Goal: Transaction & Acquisition: Purchase product/service

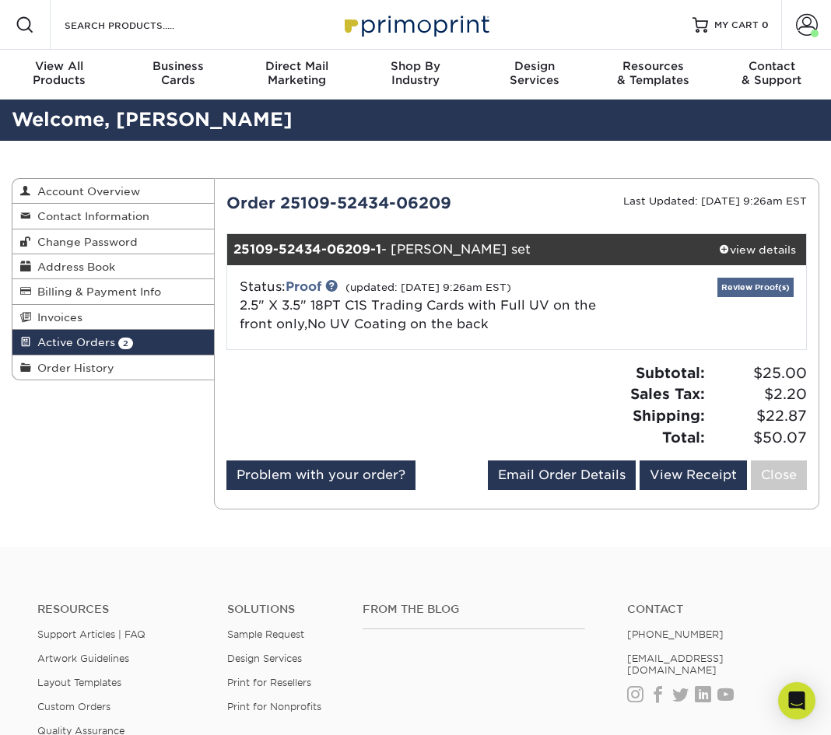
click at [744, 285] on link "Review Proof(s)" at bounding box center [755, 287] width 76 height 19
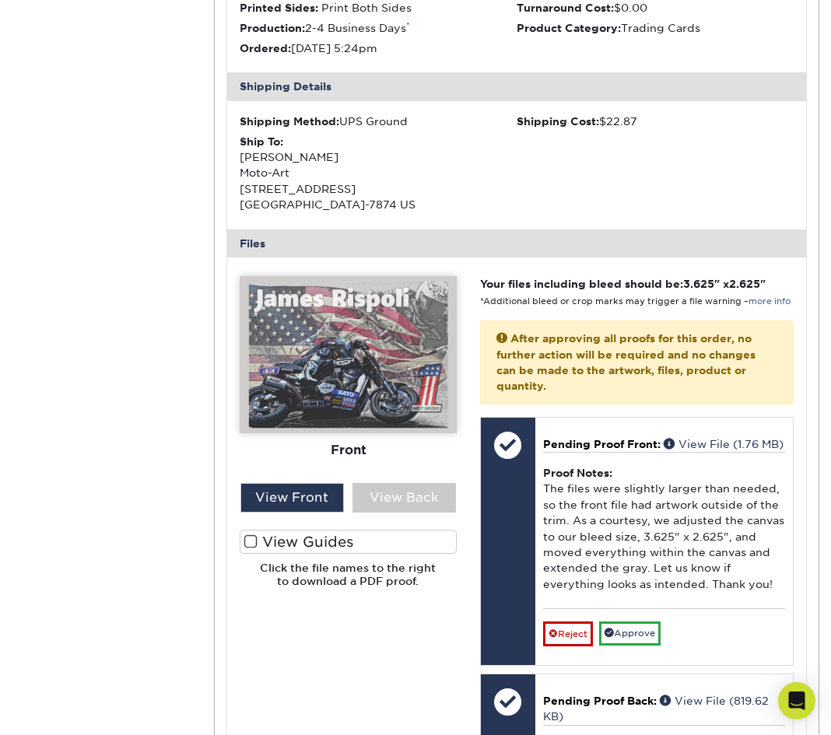
scroll to position [447, 0]
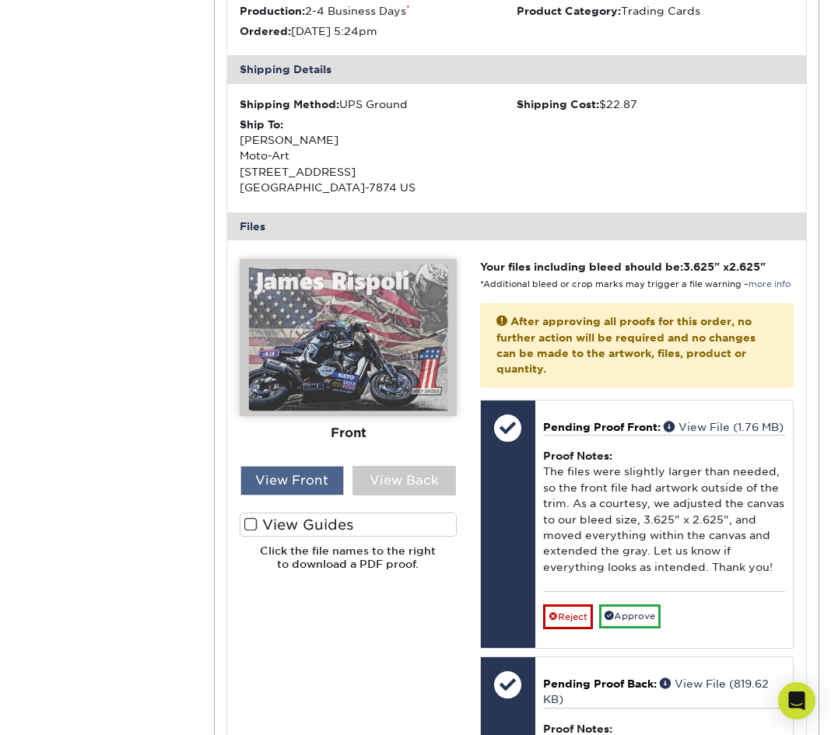
click at [331, 473] on div "View Front" at bounding box center [291, 481] width 103 height 30
click at [251, 519] on span at bounding box center [250, 524] width 13 height 15
click at [0, 0] on input "View Guides" at bounding box center [0, 0] width 0 height 0
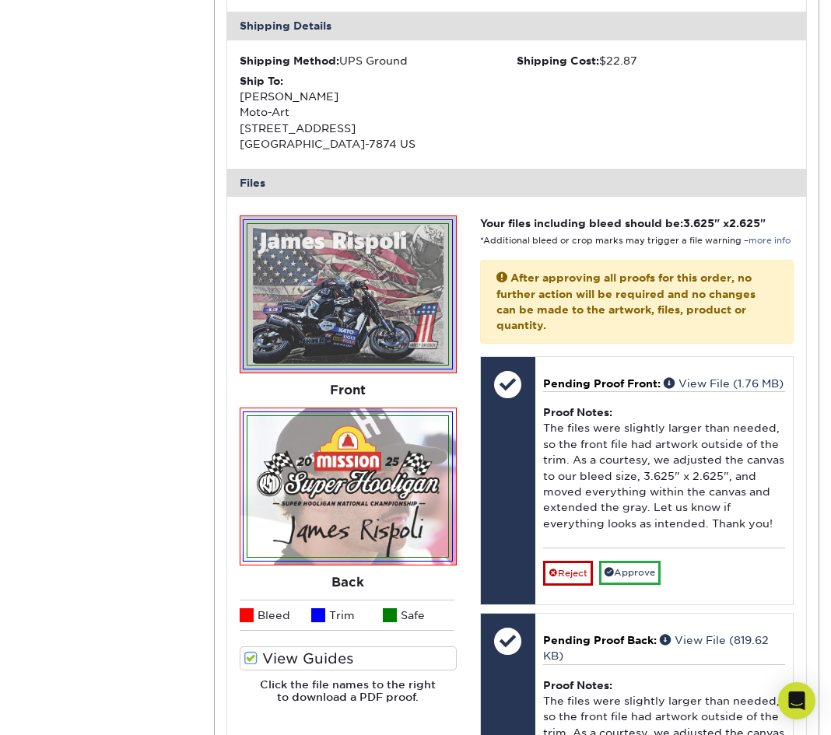
scroll to position [512, 0]
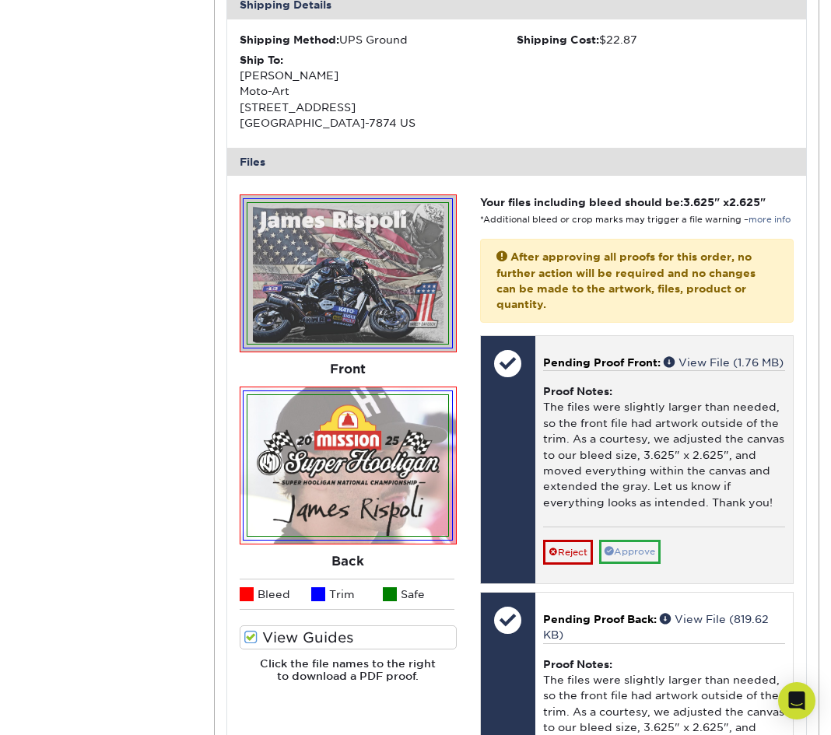
click at [637, 555] on link "Approve" at bounding box center [629, 552] width 61 height 24
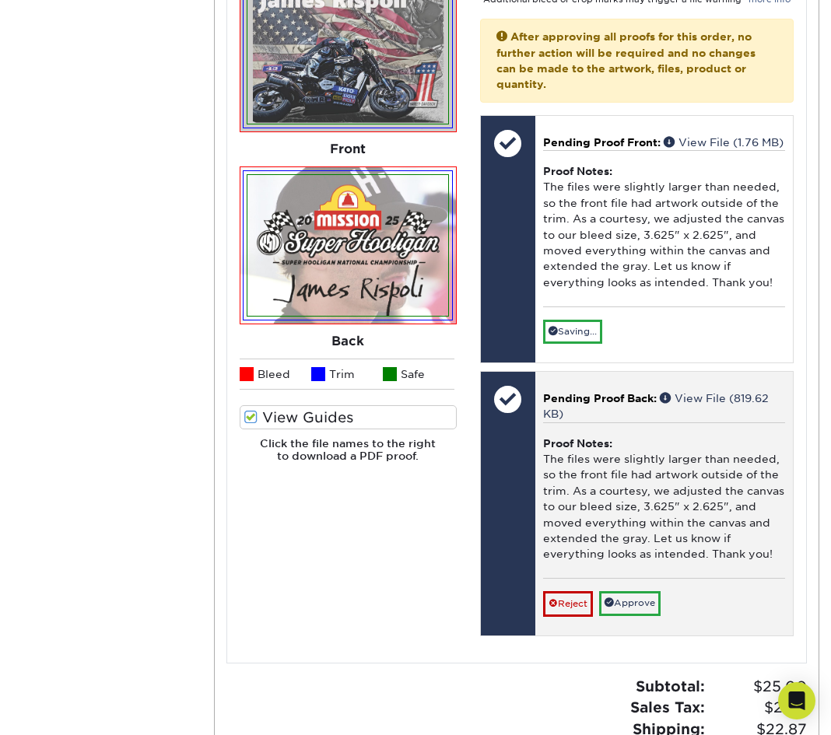
scroll to position [740, 0]
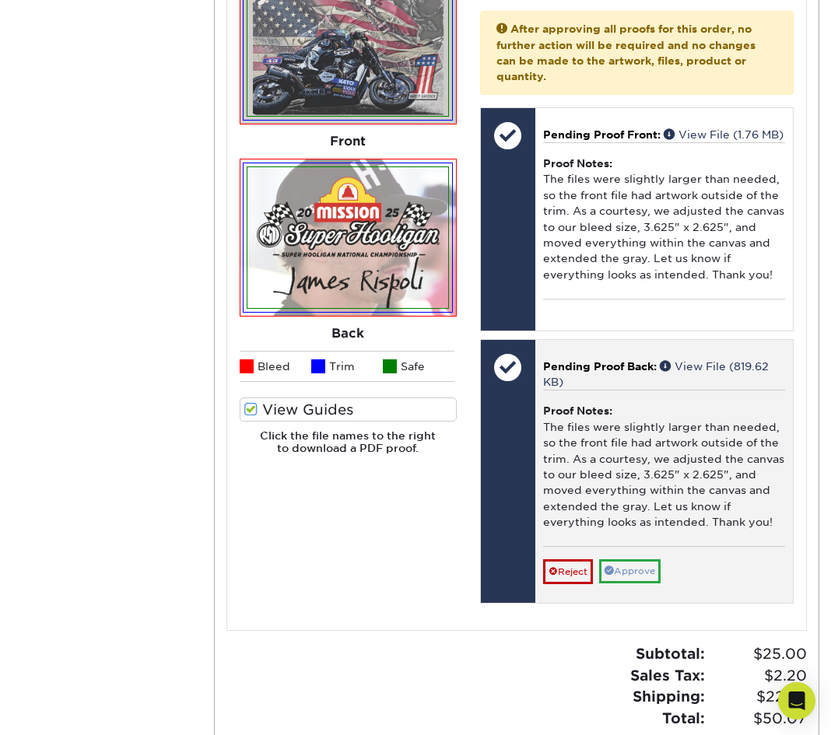
click at [644, 574] on link "Approve" at bounding box center [629, 571] width 61 height 24
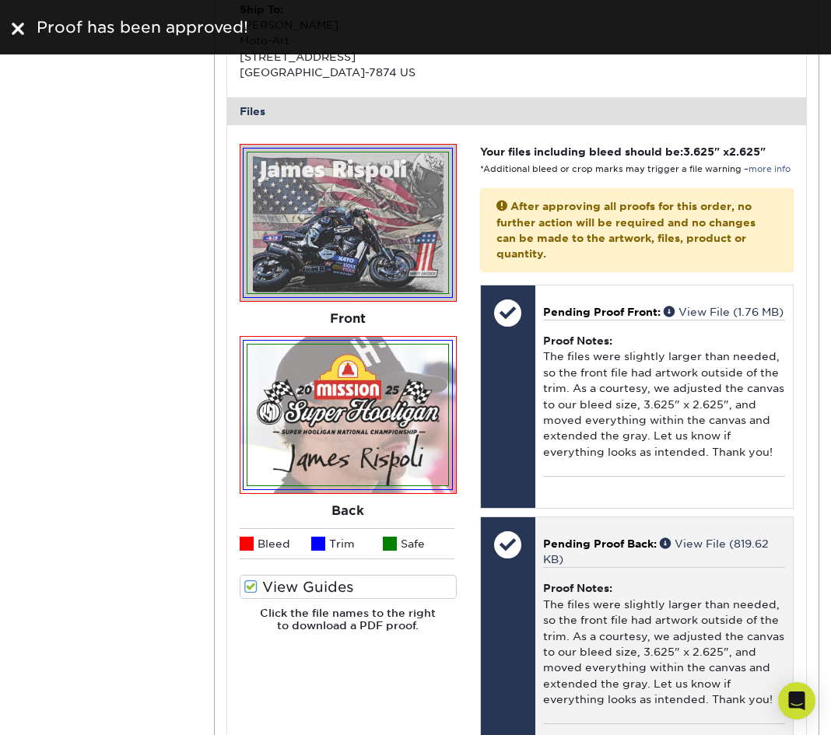
scroll to position [548, 0]
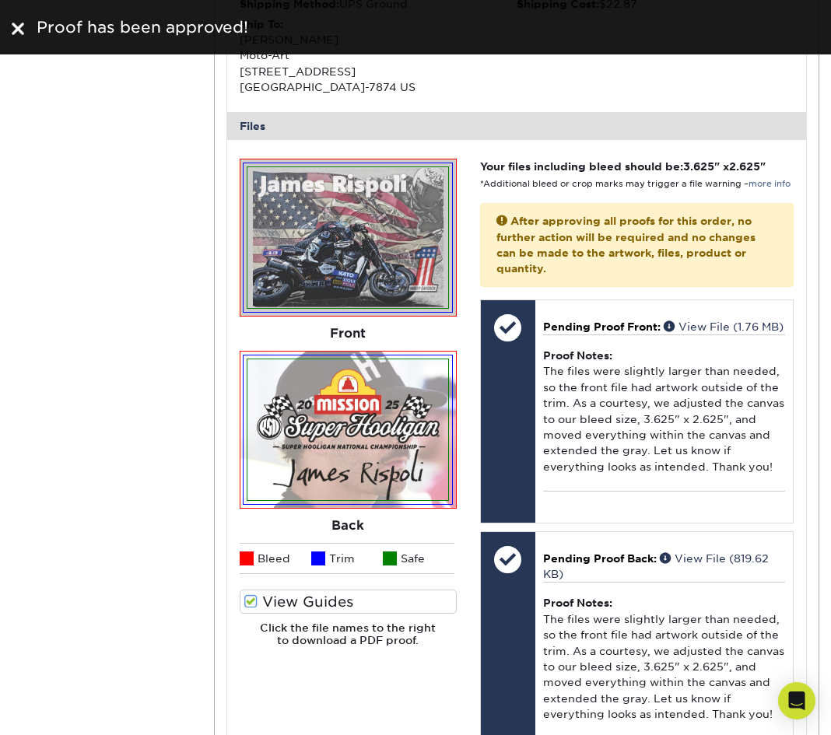
click at [389, 221] on img at bounding box center [347, 237] width 201 height 141
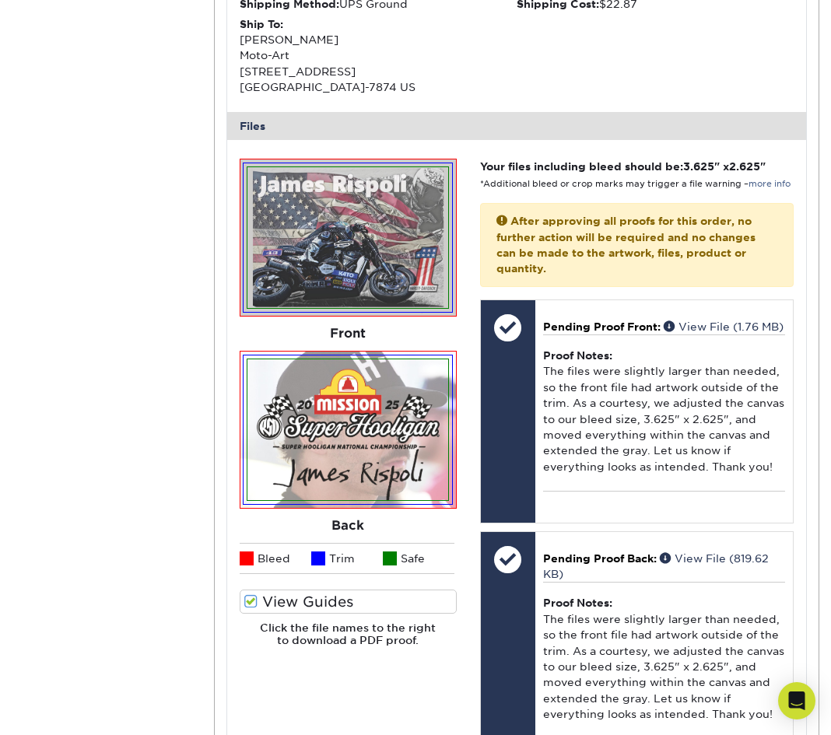
click at [248, 594] on span at bounding box center [250, 601] width 13 height 15
click at [0, 0] on input "View Guides" at bounding box center [0, 0] width 0 height 0
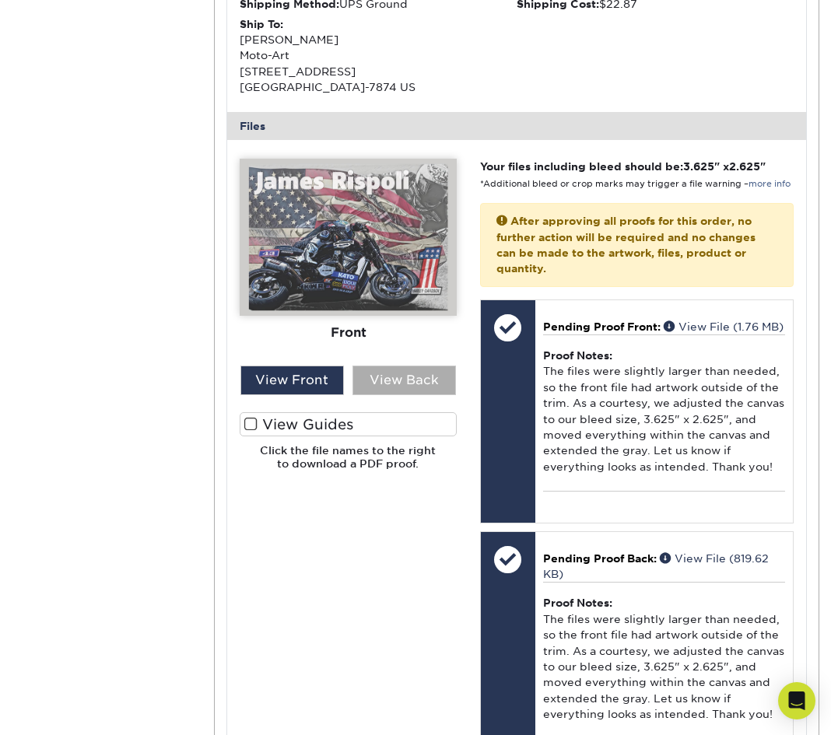
click at [410, 373] on div "View Back" at bounding box center [403, 381] width 103 height 30
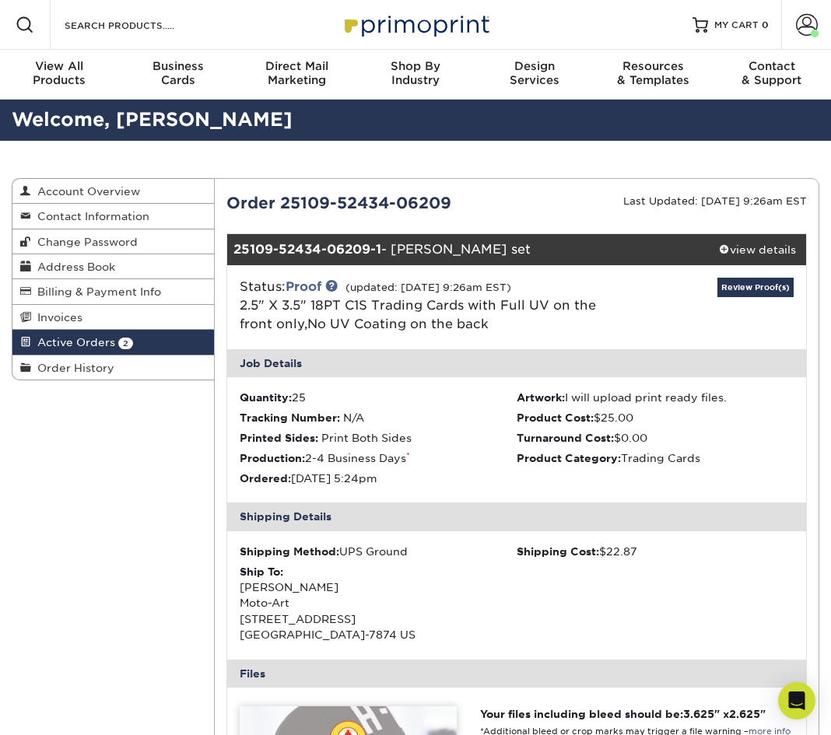
scroll to position [0, 0]
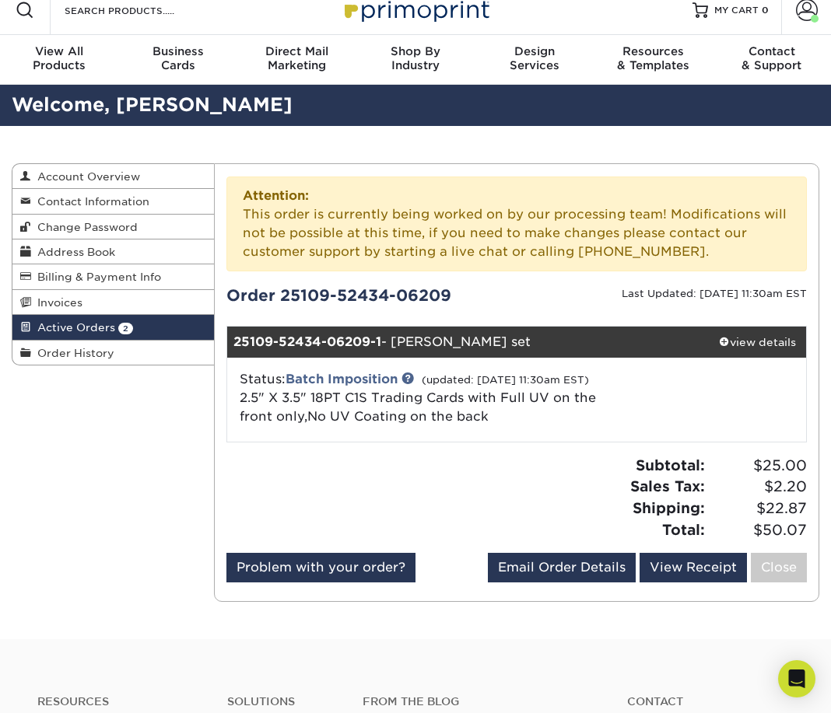
scroll to position [15, 0]
click at [749, 338] on div "view details" at bounding box center [757, 342] width 96 height 16
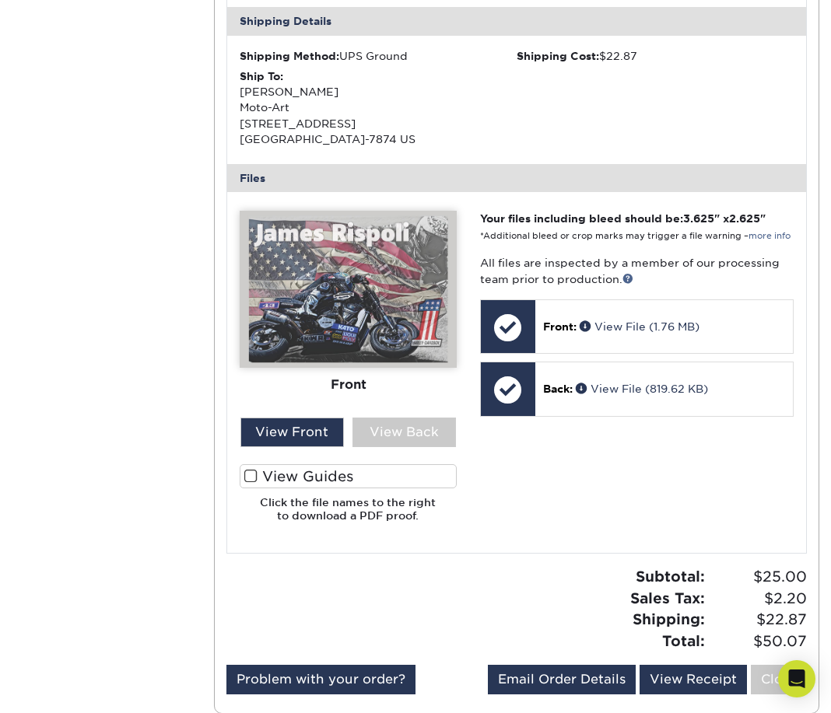
scroll to position [611, 0]
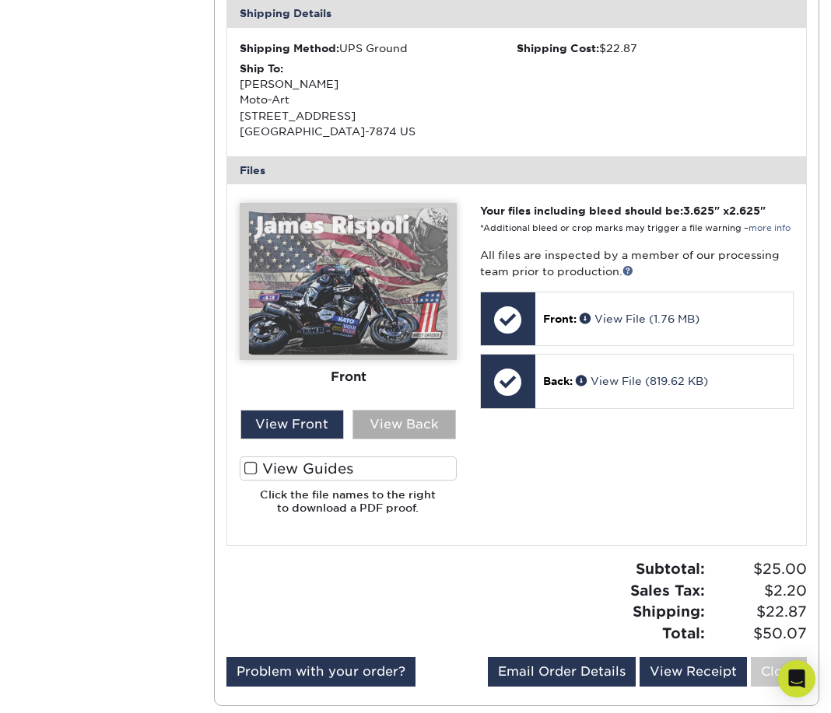
click at [406, 439] on div "View Back" at bounding box center [403, 425] width 103 height 30
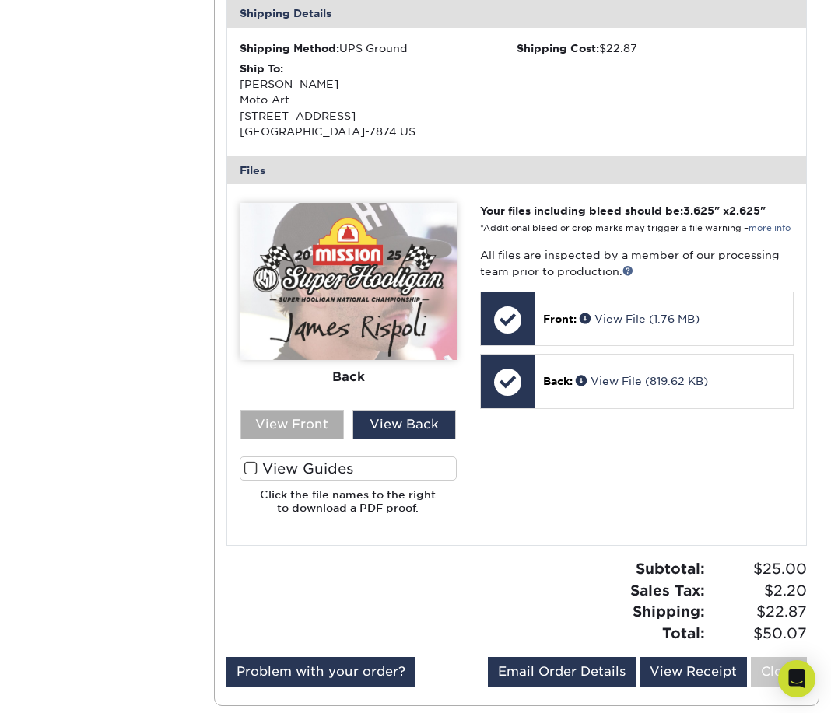
click at [313, 438] on div "View Front" at bounding box center [291, 425] width 103 height 30
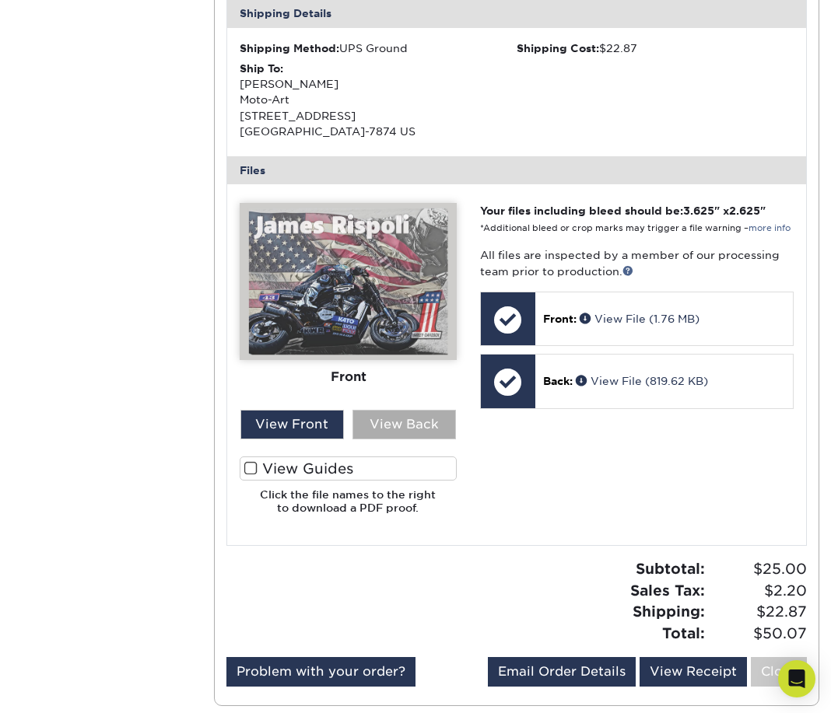
click at [380, 436] on div "View Back" at bounding box center [403, 425] width 103 height 30
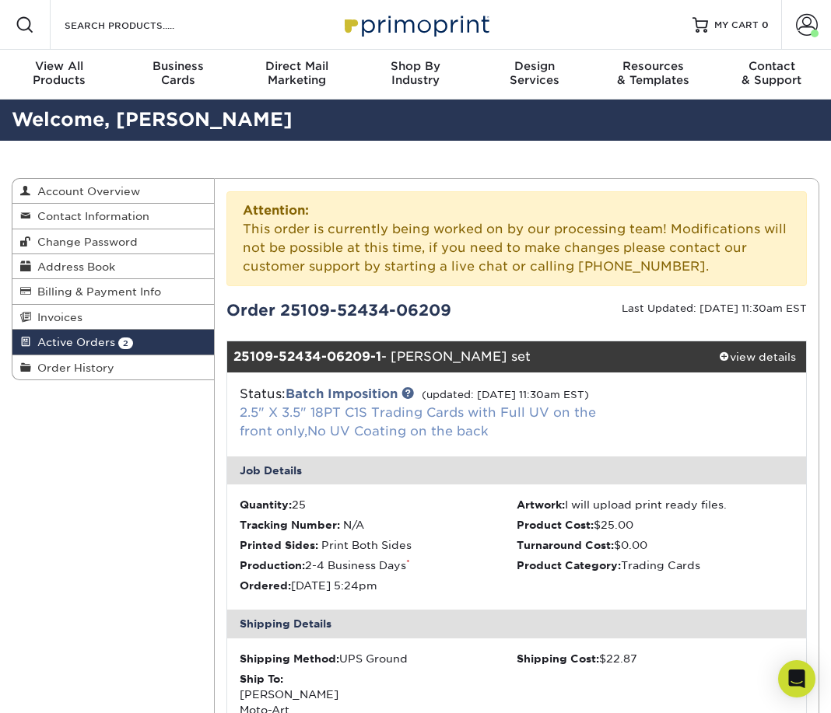
scroll to position [0, 0]
click at [126, 189] on span "Account Overview" at bounding box center [85, 191] width 109 height 12
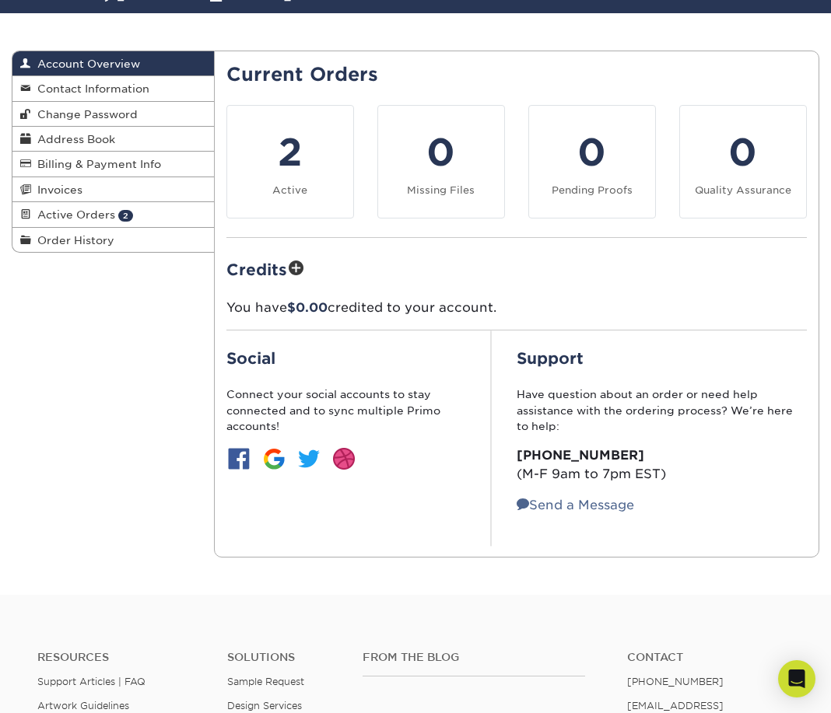
scroll to position [95, 0]
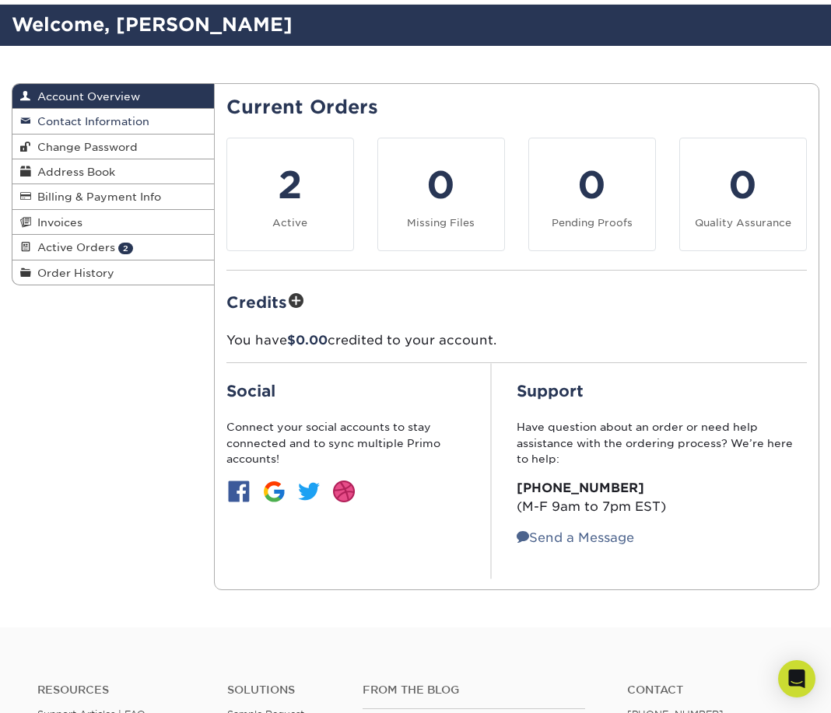
click at [129, 124] on span "Contact Information" at bounding box center [90, 121] width 118 height 12
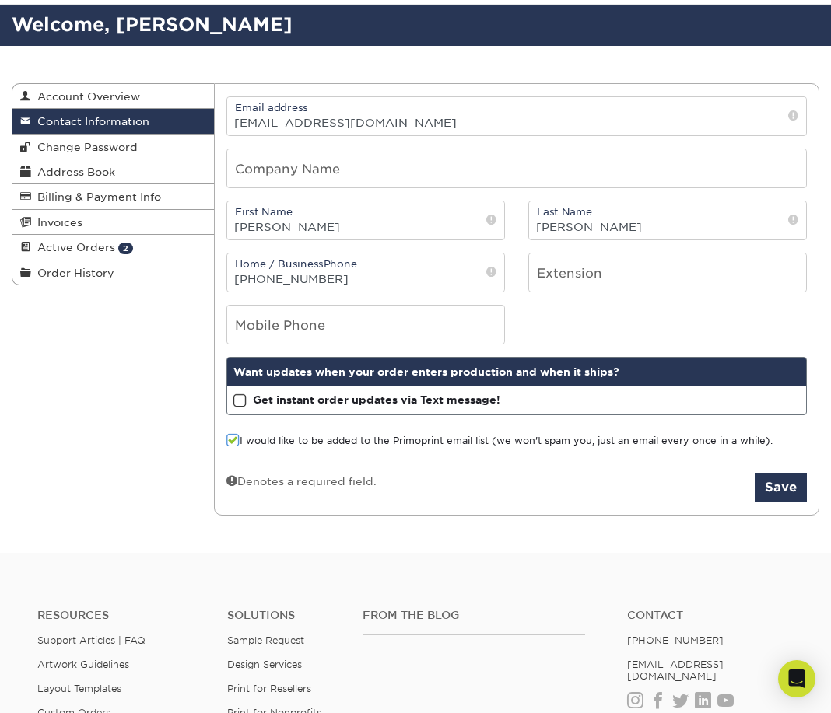
click at [241, 399] on span at bounding box center [239, 401] width 13 height 15
click at [0, 0] on input "Get instant order updates via Text message!" at bounding box center [0, 0] width 0 height 0
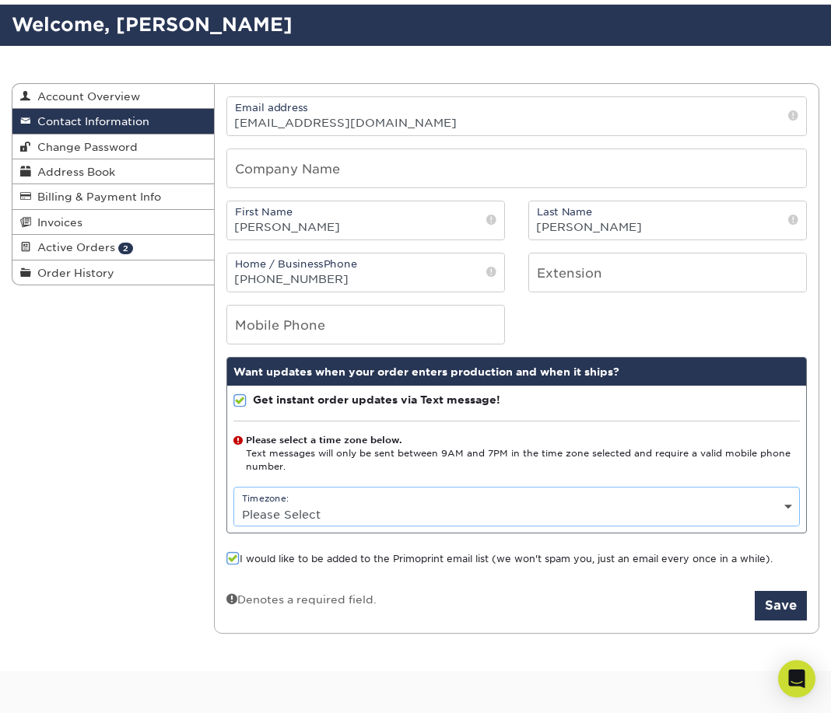
select select "-8.0"
click at [772, 607] on button "Save" at bounding box center [780, 606] width 52 height 30
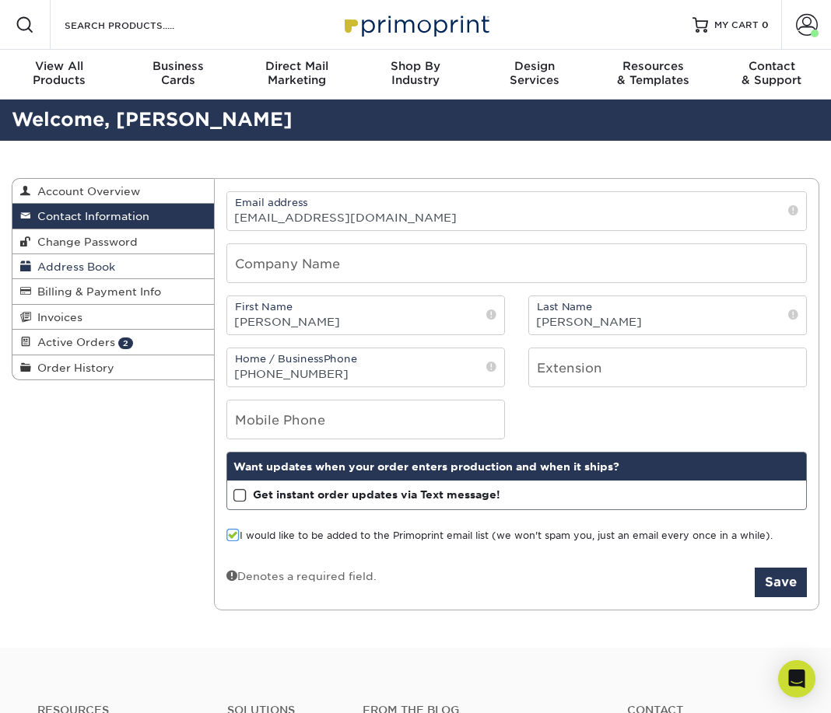
click at [74, 266] on span "Address Book" at bounding box center [73, 267] width 84 height 12
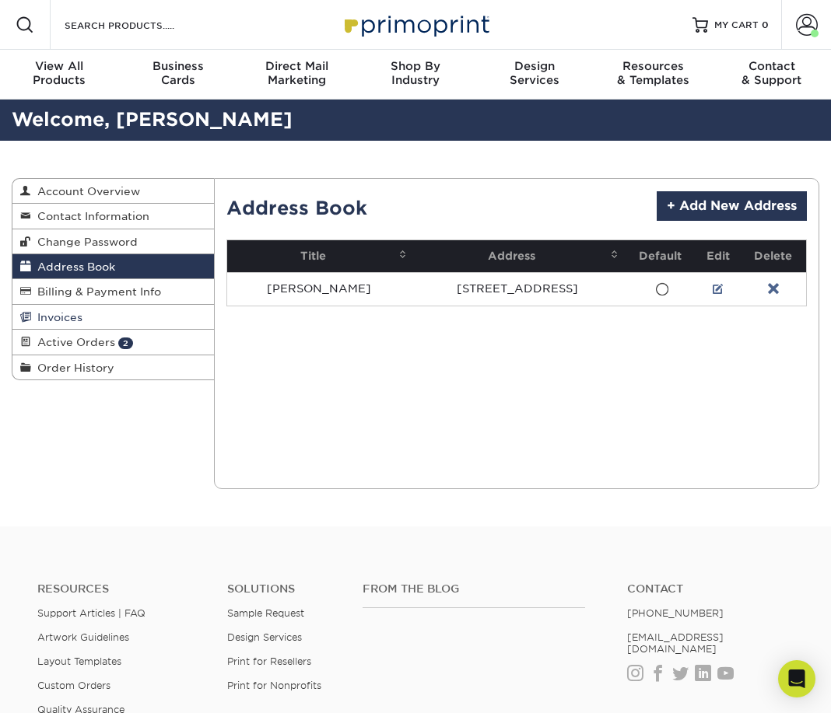
click at [73, 313] on span "Invoices" at bounding box center [56, 317] width 51 height 12
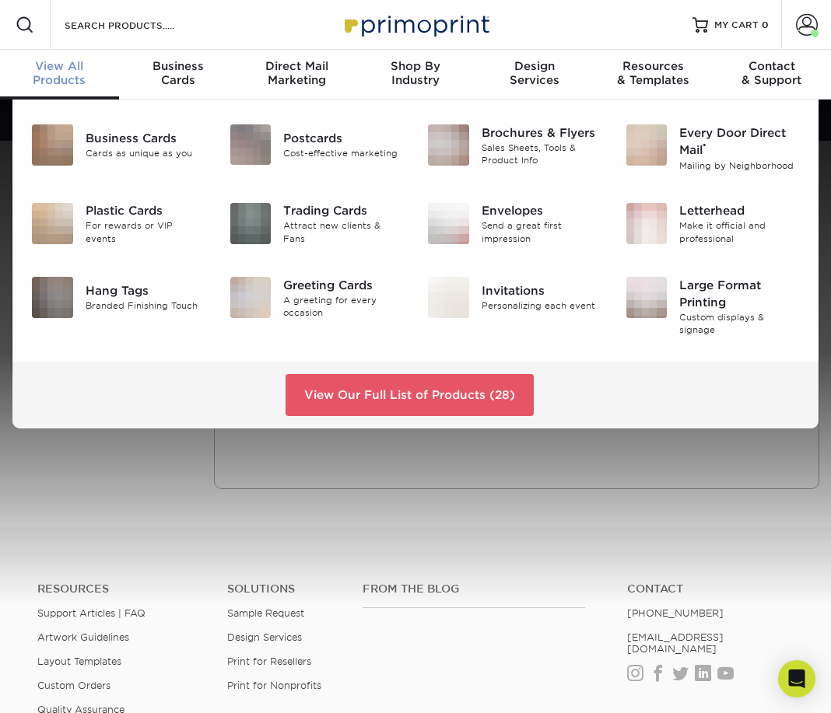
click at [75, 64] on span "View All" at bounding box center [59, 66] width 119 height 14
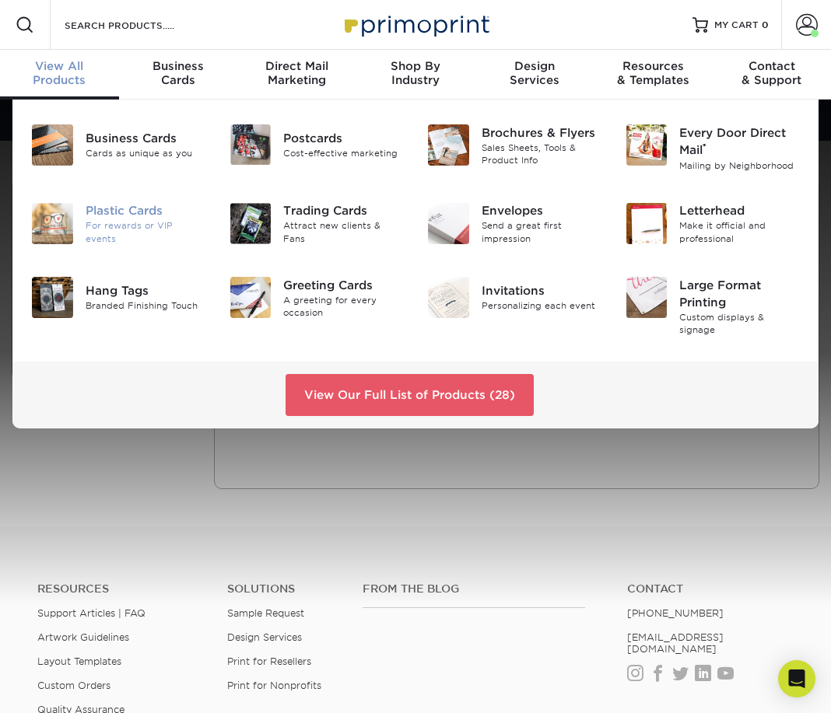
click at [150, 216] on div "Plastic Cards" at bounding box center [146, 211] width 121 height 17
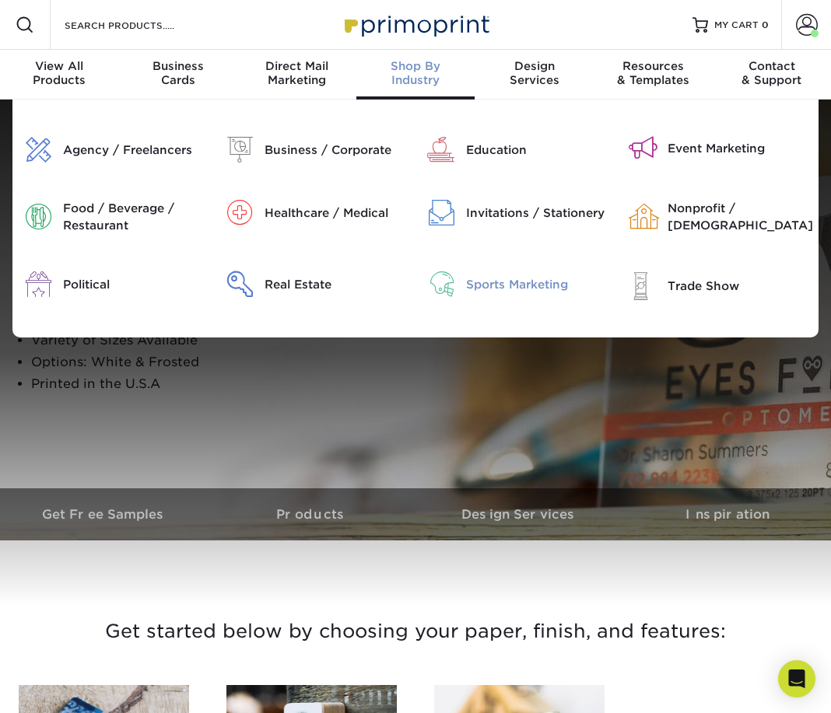
click at [501, 282] on div "Sports Marketing" at bounding box center [535, 284] width 139 height 17
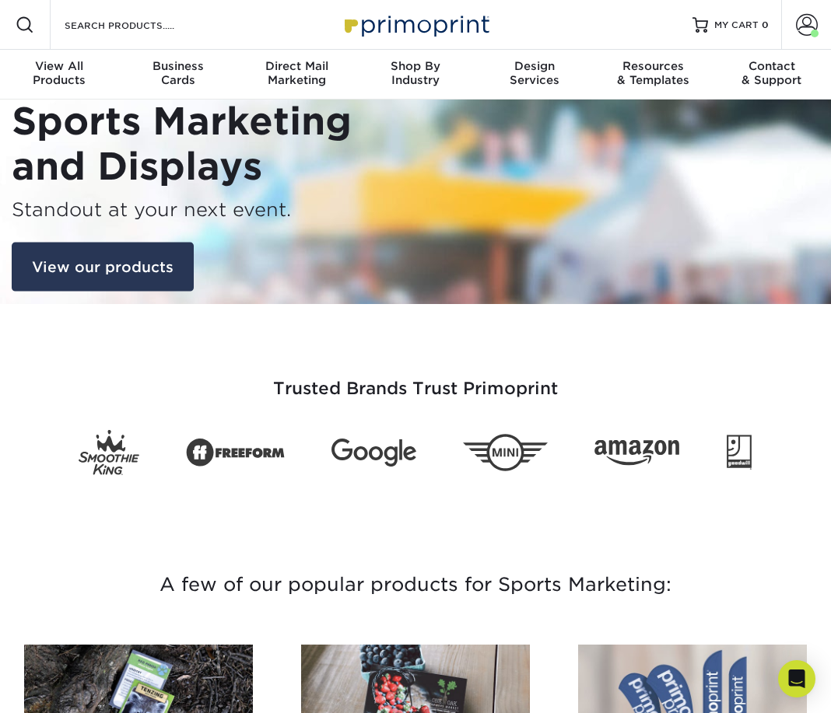
click at [159, 265] on link "View our products" at bounding box center [103, 267] width 182 height 50
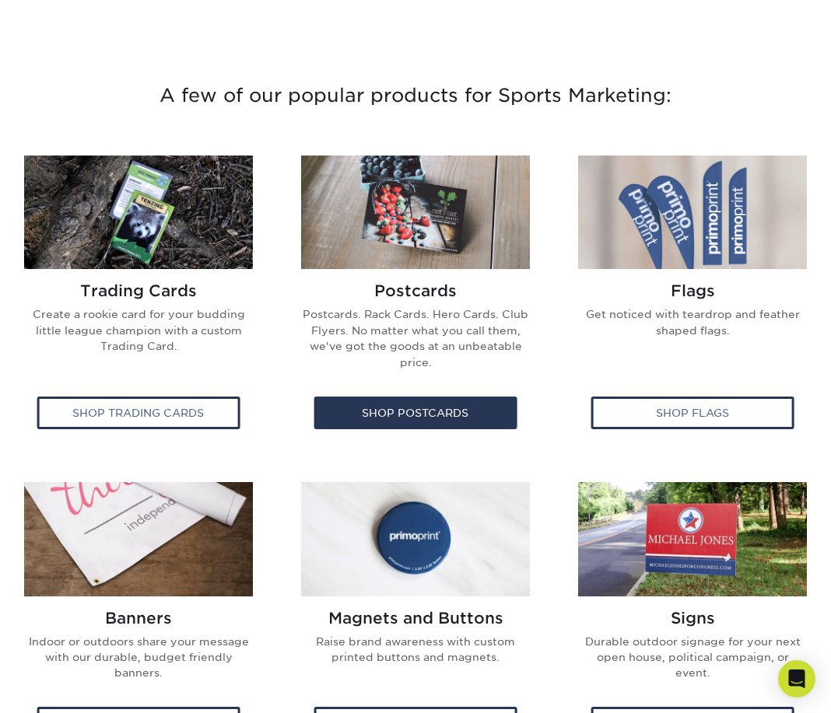
scroll to position [495, 0]
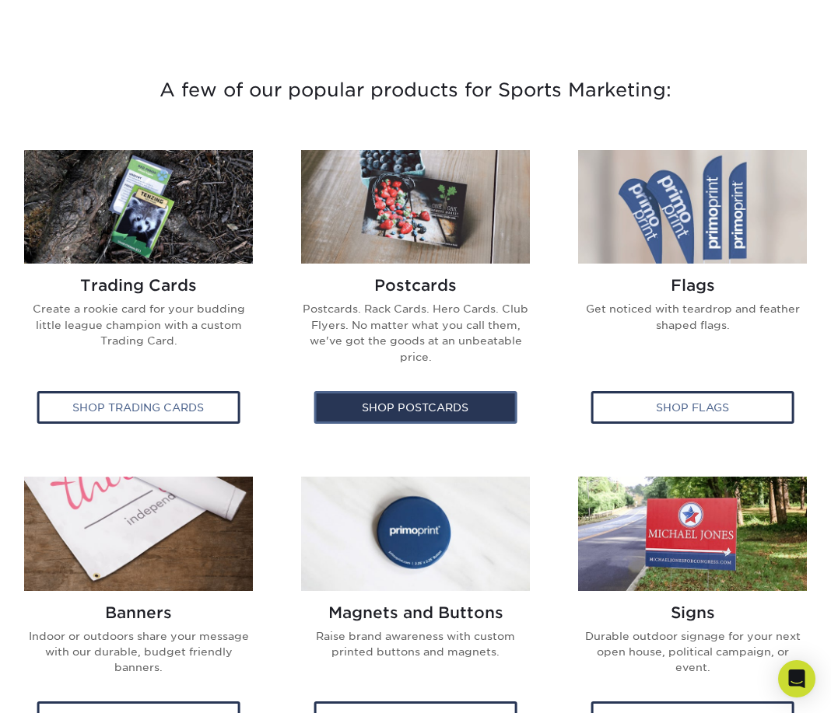
click at [421, 401] on div "Shop Postcards" at bounding box center [415, 407] width 203 height 33
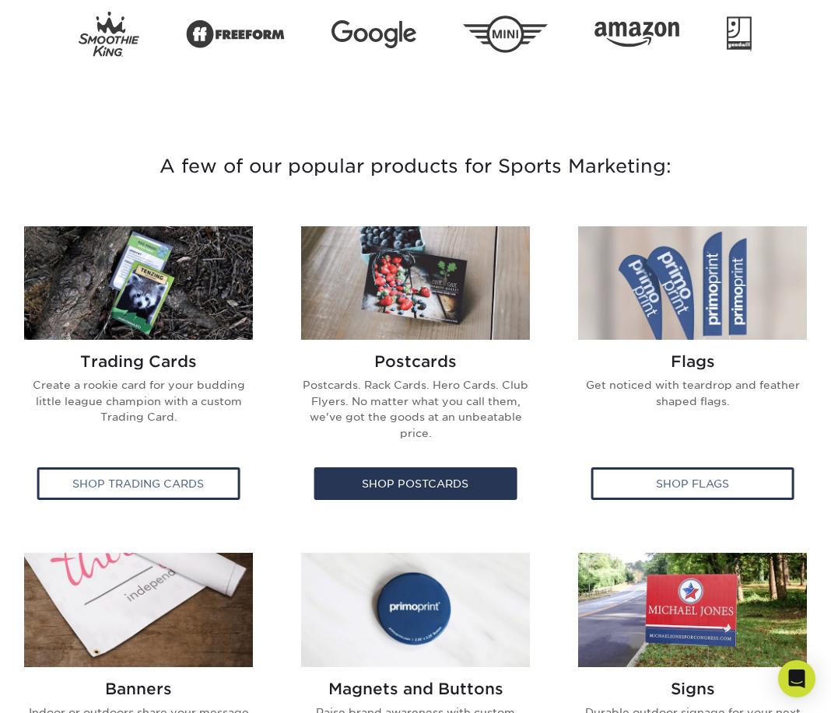
scroll to position [414, 0]
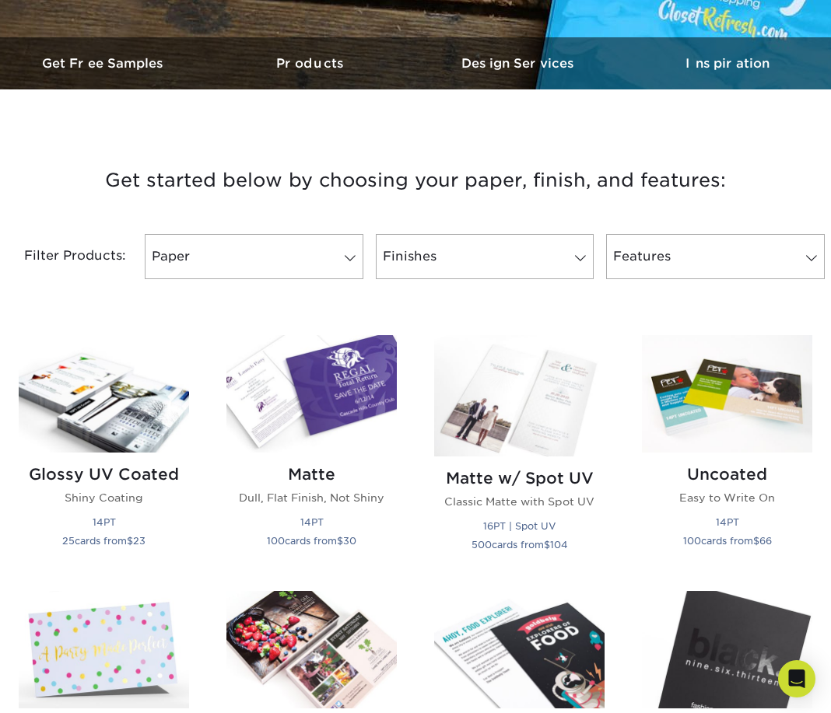
scroll to position [420, 0]
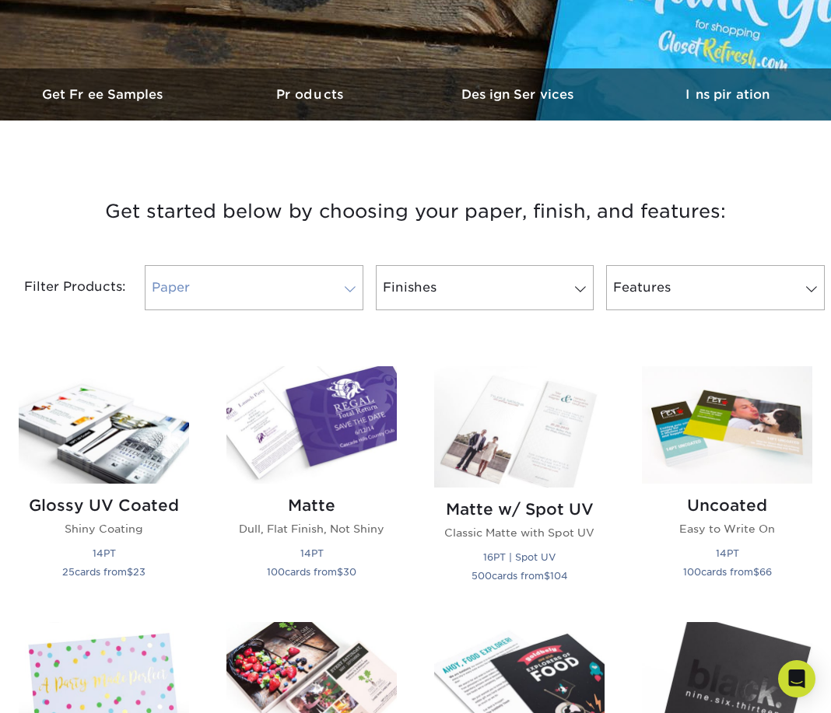
click at [348, 288] on span at bounding box center [350, 289] width 22 height 12
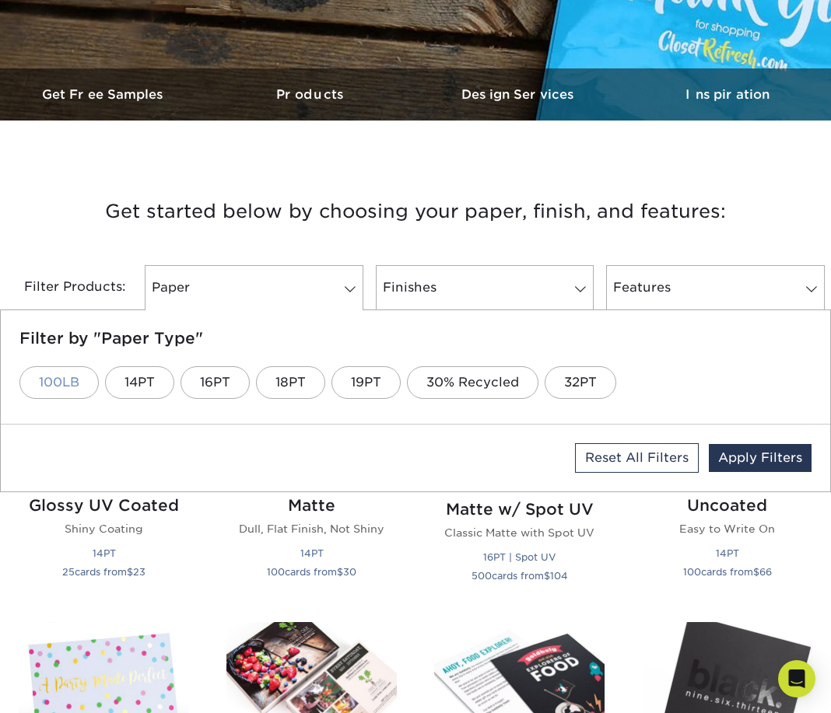
click at [77, 390] on link "100LB" at bounding box center [58, 382] width 79 height 33
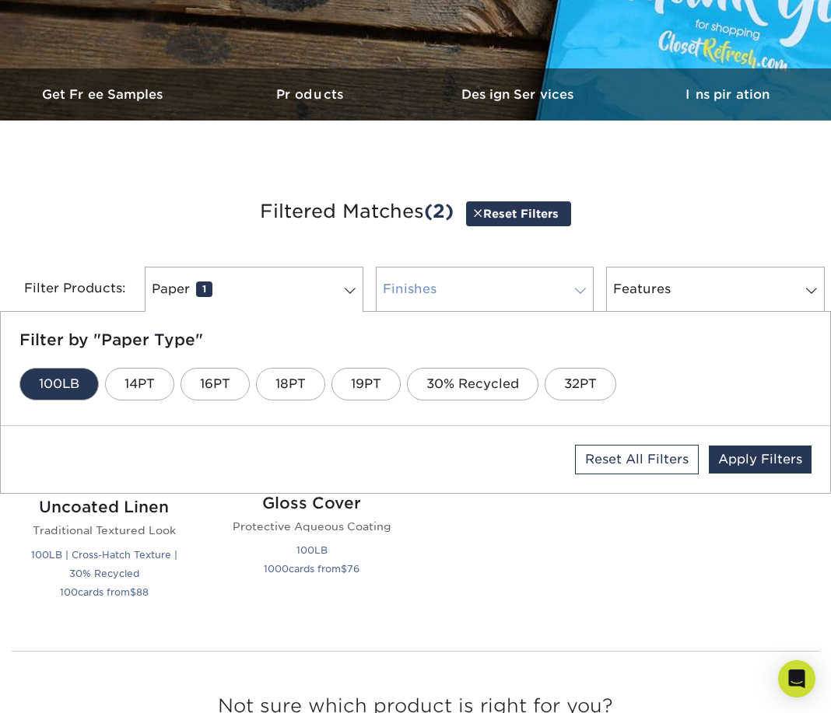
click at [580, 287] on span at bounding box center [580, 291] width 22 height 12
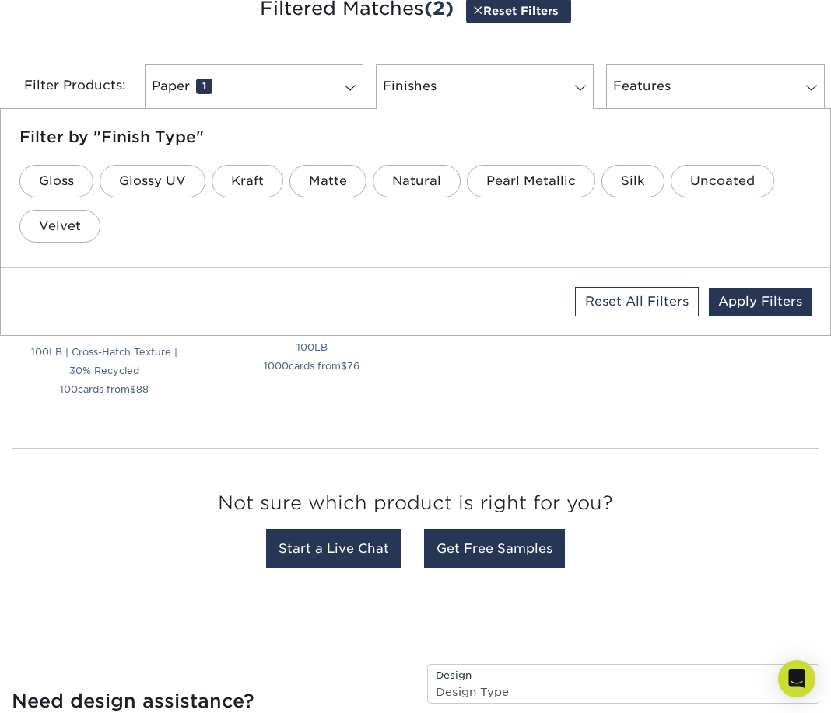
scroll to position [623, 0]
click at [172, 185] on link "Glossy UV" at bounding box center [153, 181] width 106 height 33
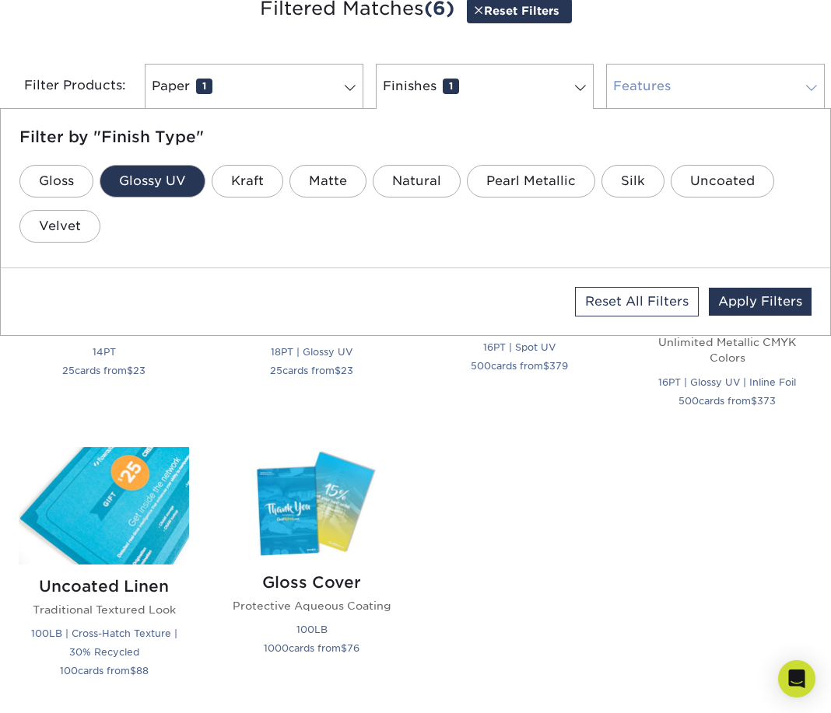
click at [810, 86] on span at bounding box center [811, 88] width 22 height 12
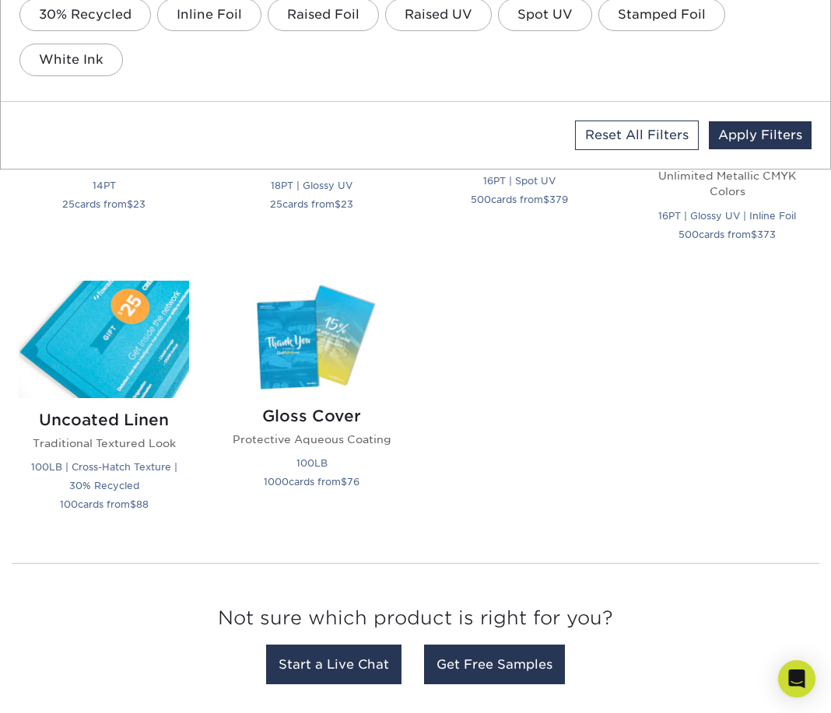
scroll to position [789, 0]
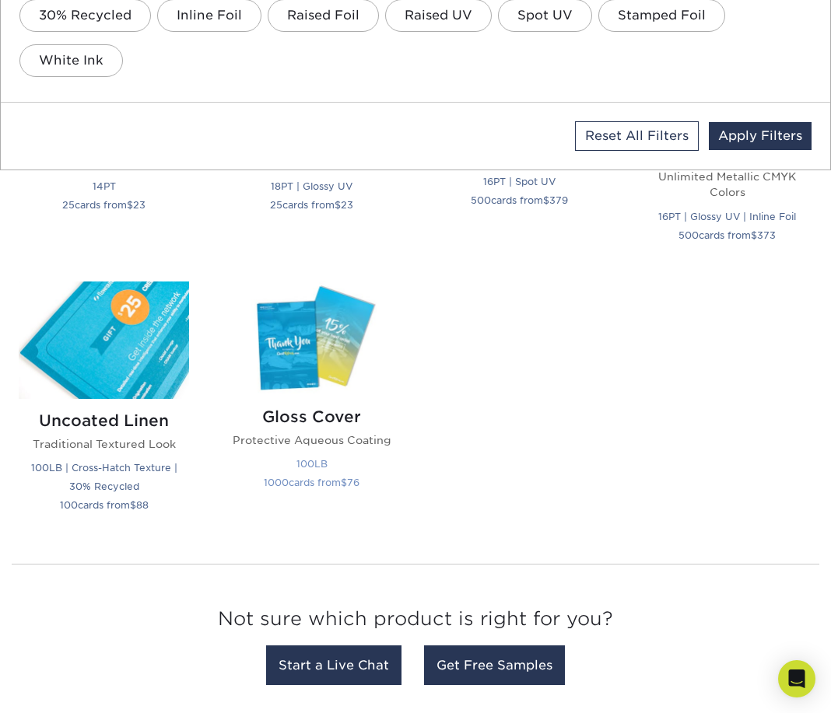
click at [352, 366] on img at bounding box center [311, 339] width 170 height 114
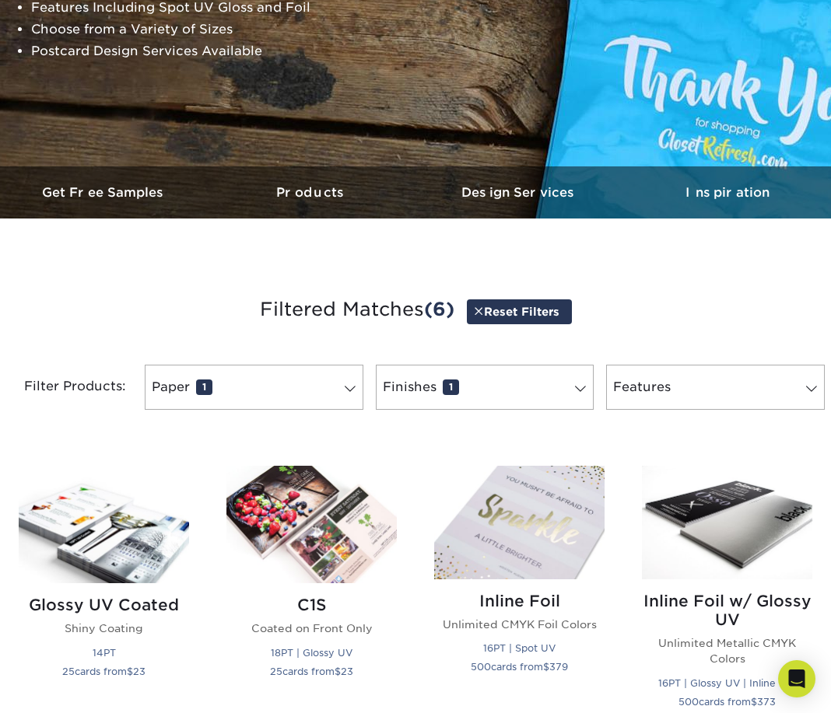
scroll to position [315, 0]
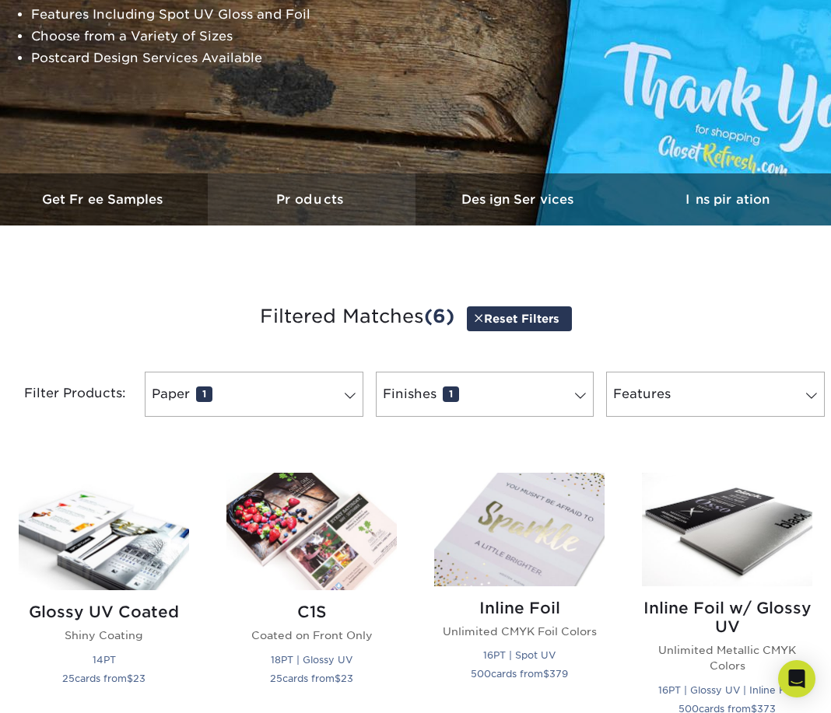
click at [313, 201] on h3 "Products" at bounding box center [312, 199] width 208 height 15
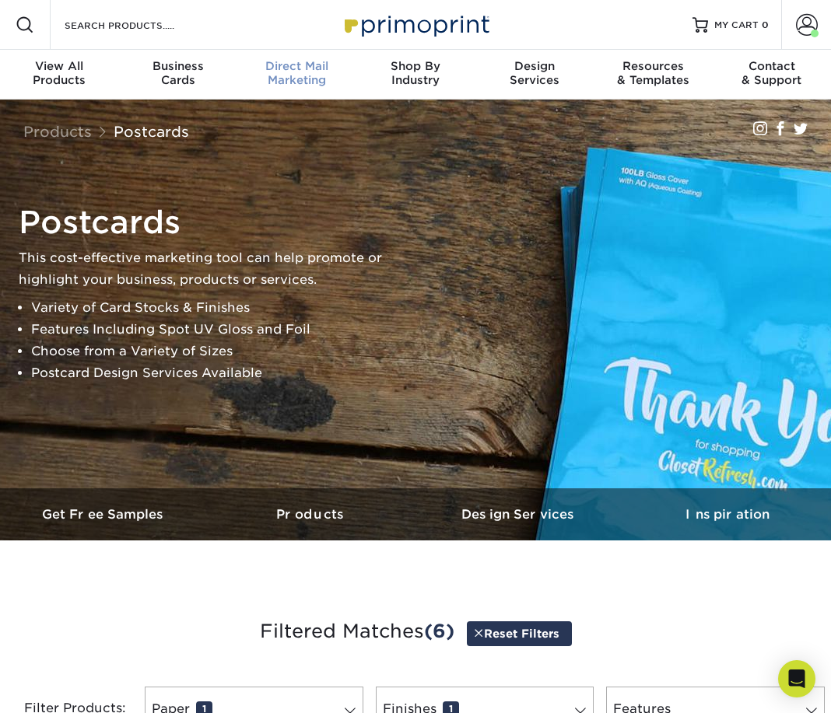
scroll to position [0, 0]
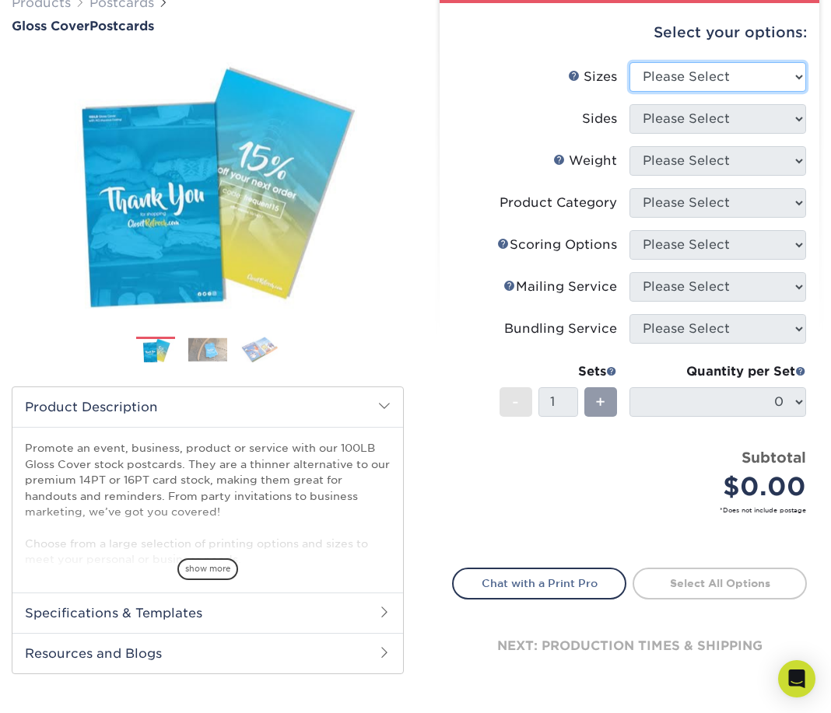
scroll to position [156, 0]
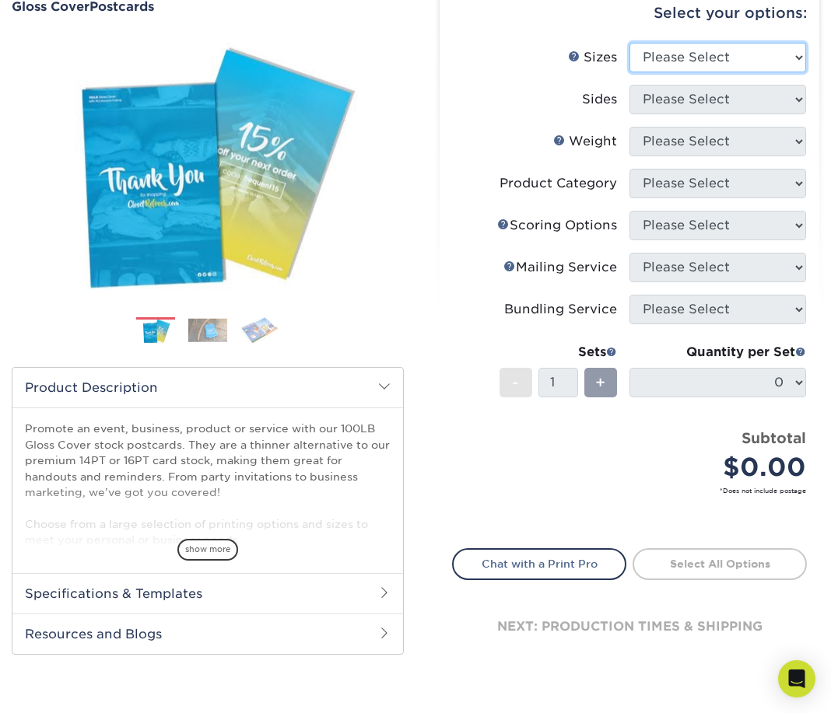
select select "6.00x9.00"
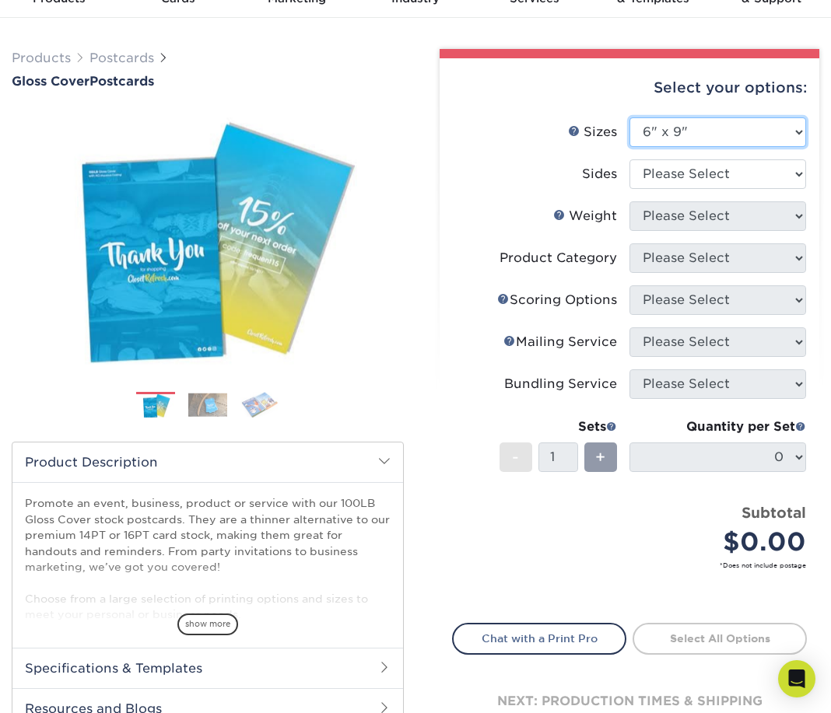
scroll to position [77, 0]
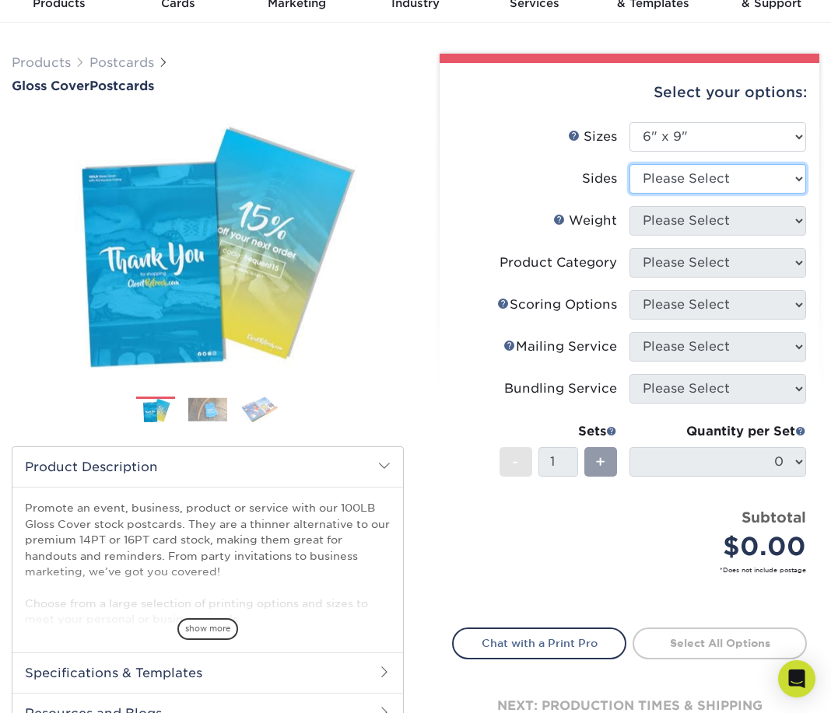
select select "32d3c223-f82c-492b-b915-ba065a00862f"
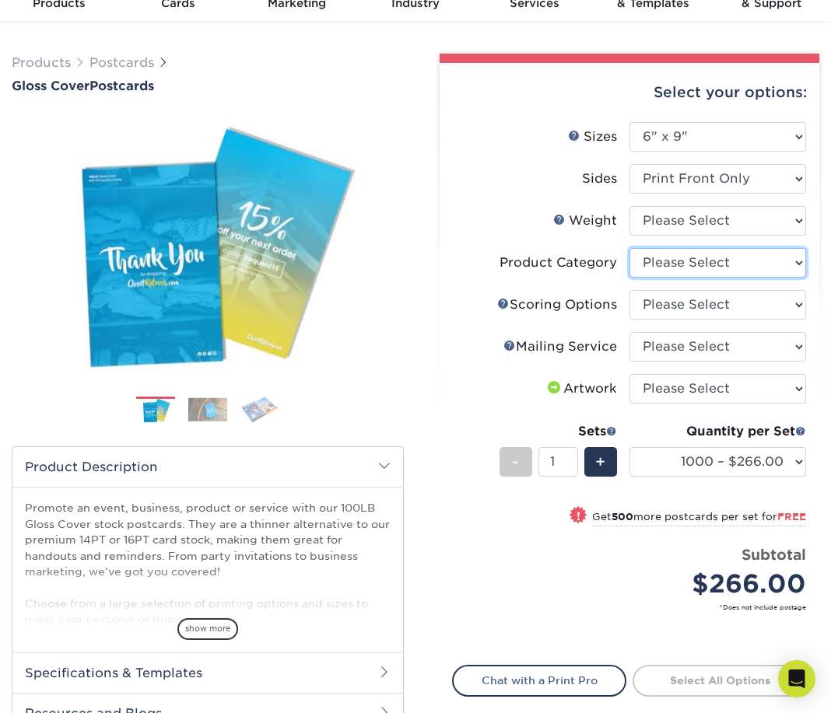
select select "9b7272e0-d6c8-4c3c-8e97-d3a1bcdab858"
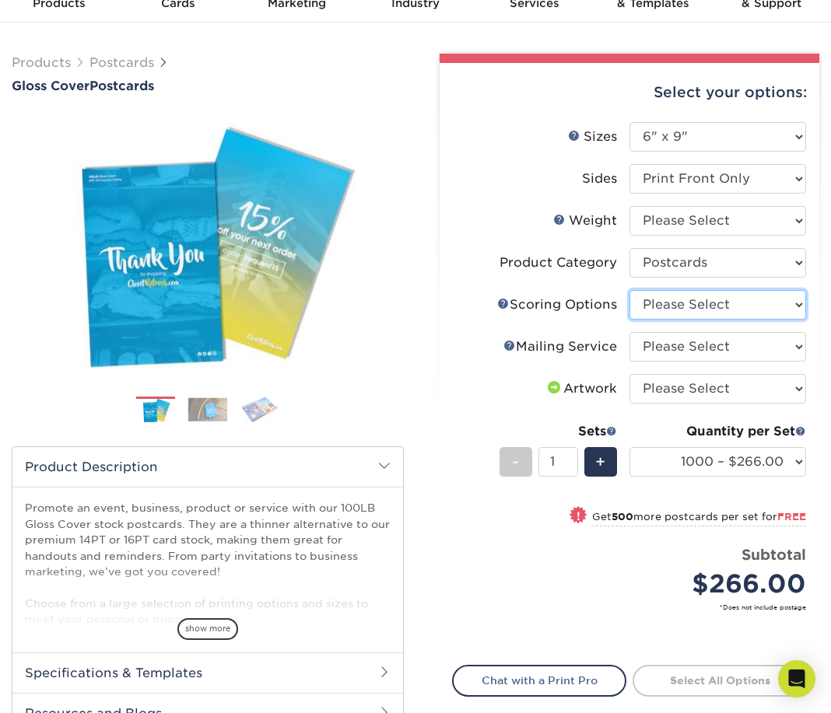
select select "16ebe401-5398-422d-8cb0-f3adbb82deb5"
select select "934e270e-9523-48b9-93c7-78b0896e16a6"
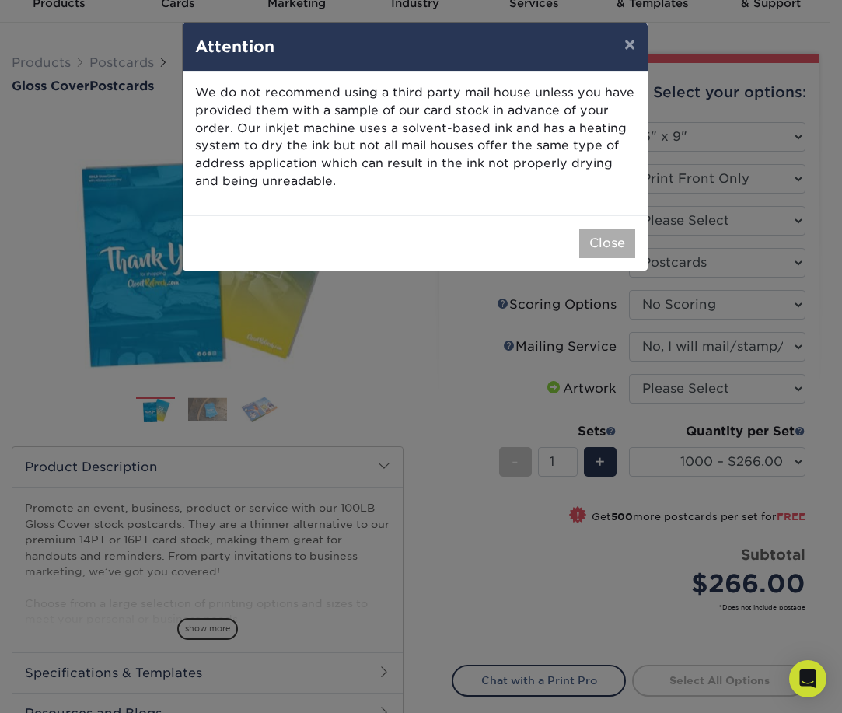
click at [607, 242] on button "Close" at bounding box center [607, 244] width 56 height 30
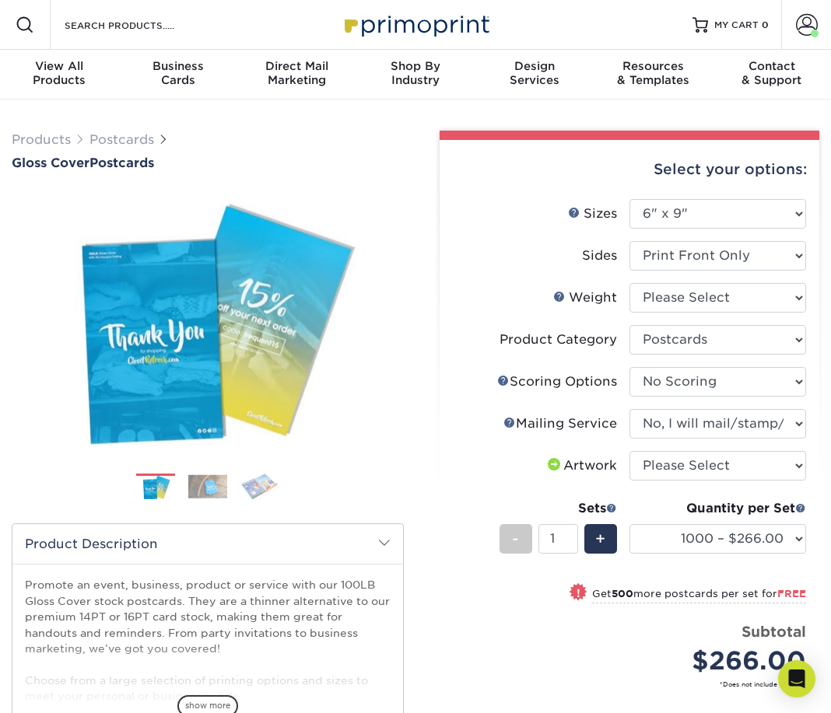
scroll to position [0, 0]
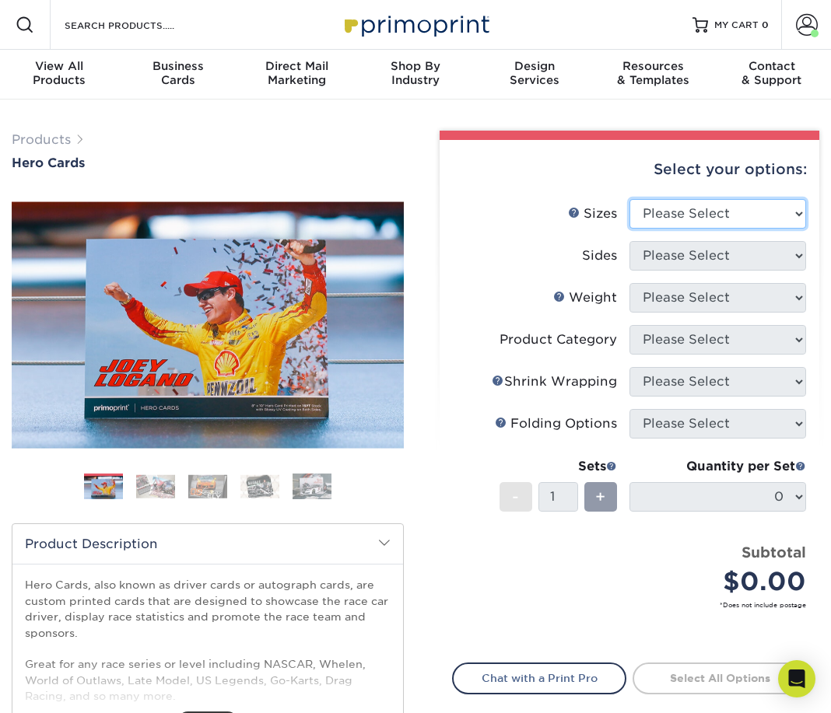
select select "8.50x11.00"
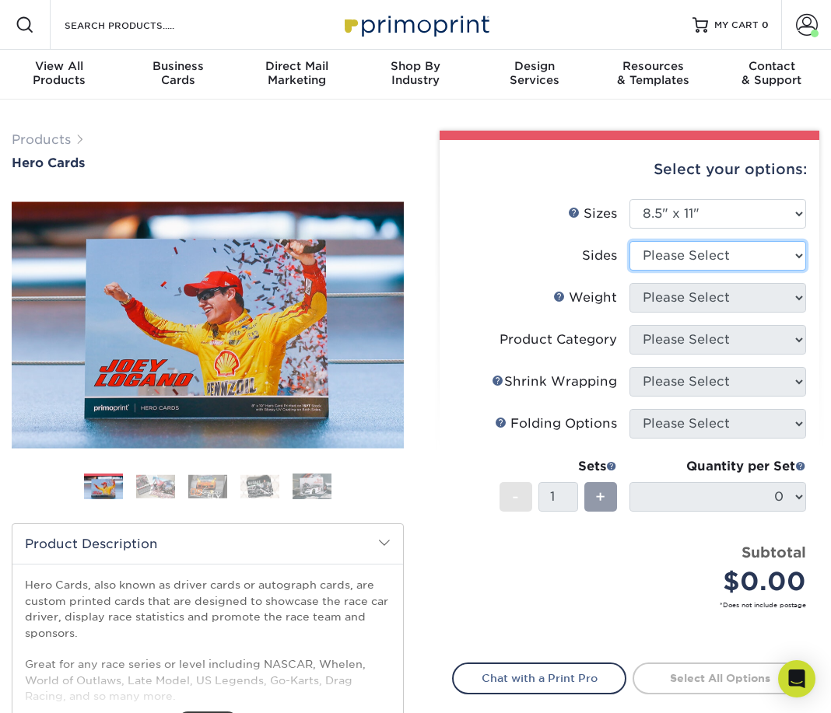
select select "32d3c223-f82c-492b-b915-ba065a00862f"
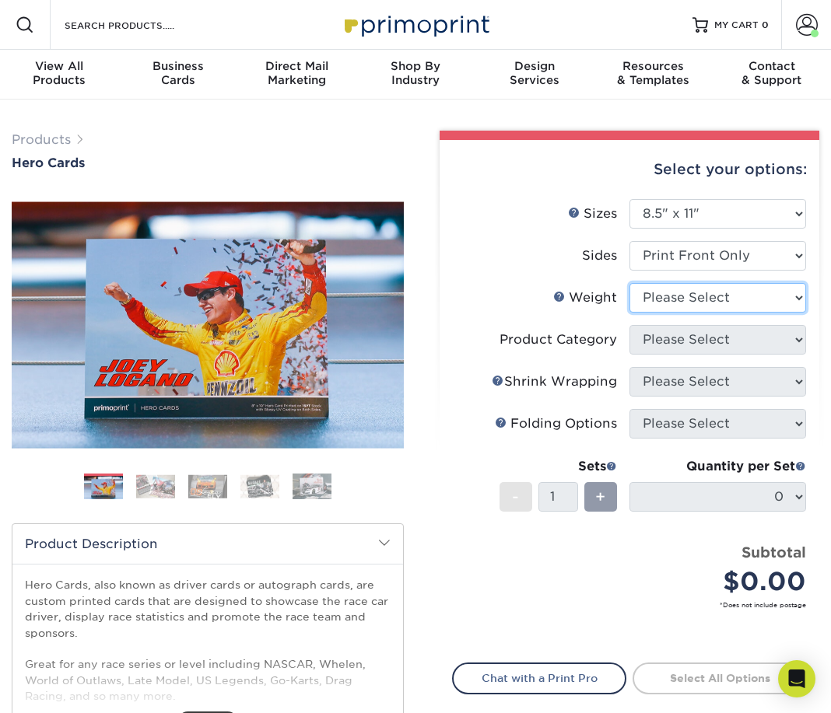
select select "100LB"
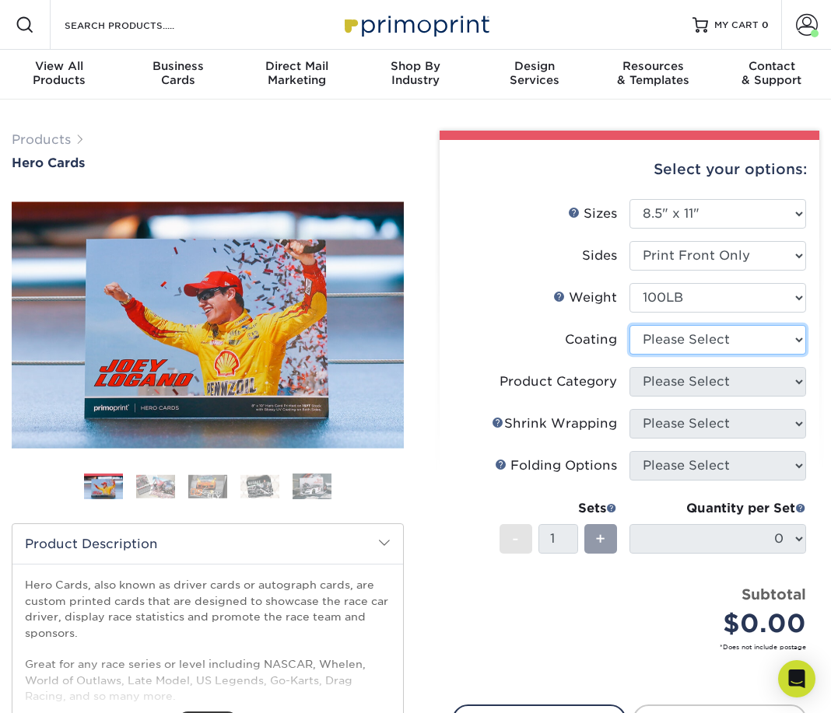
select select "3e7618de-abca-4bda-9f97-8b9129e913d8"
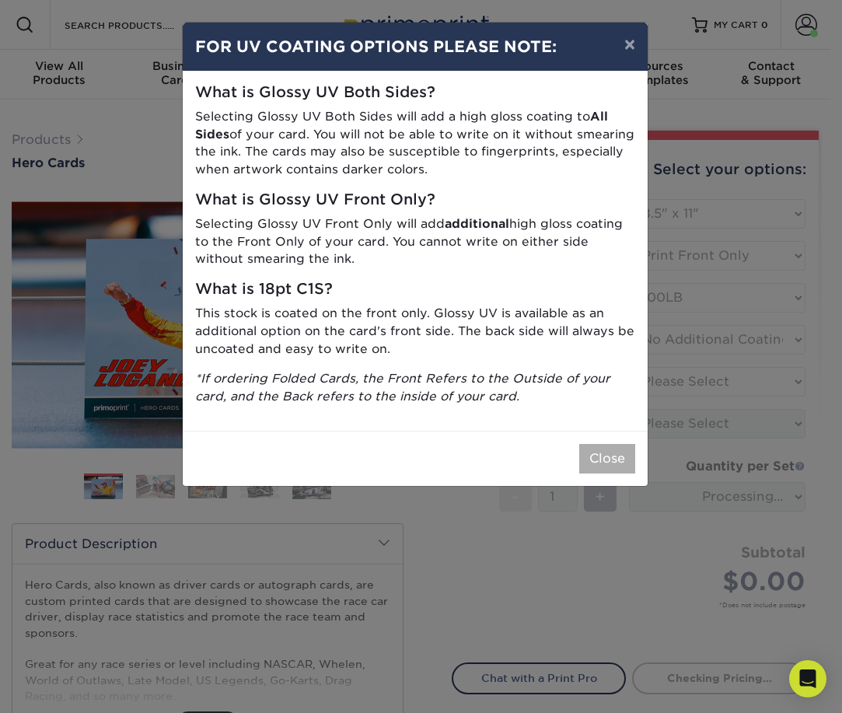
click at [623, 444] on button "Close" at bounding box center [607, 459] width 56 height 30
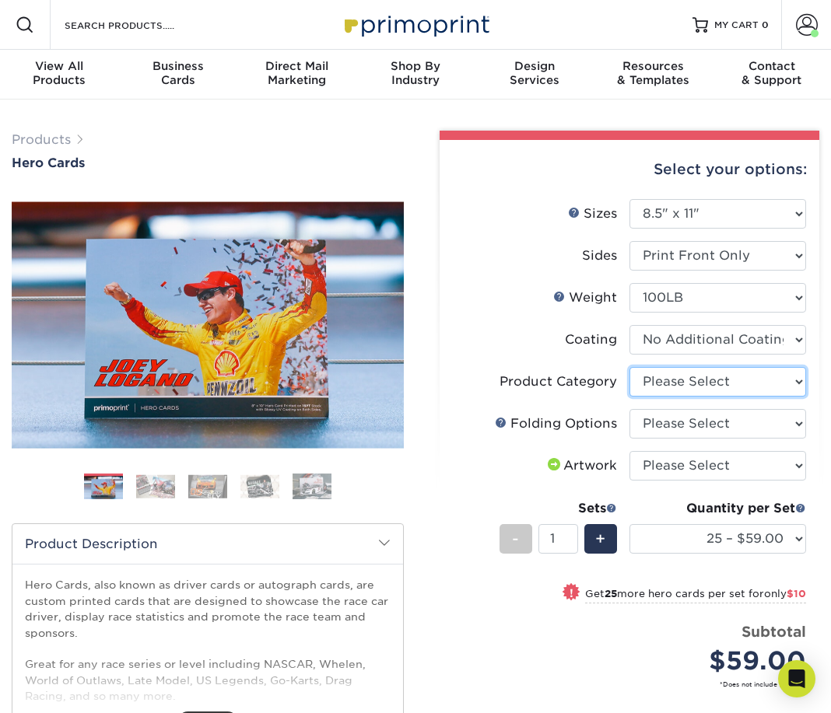
select select "1a668080-6b7c-4174-b399-2c3833b27ef4"
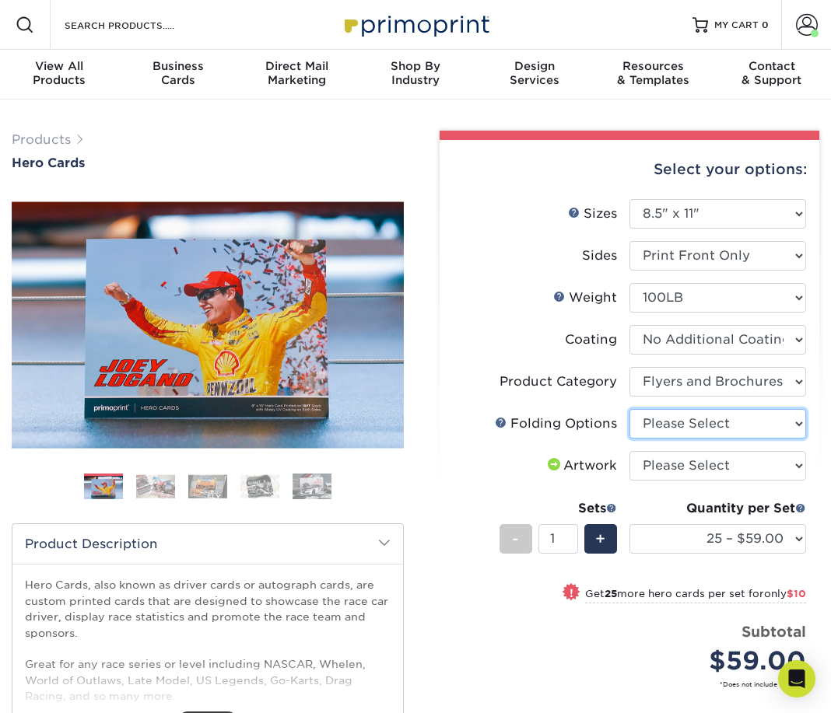
select select "9b1d5825-34d1-4721-9874-ed79abb003d7"
